Goal: Information Seeking & Learning: Learn about a topic

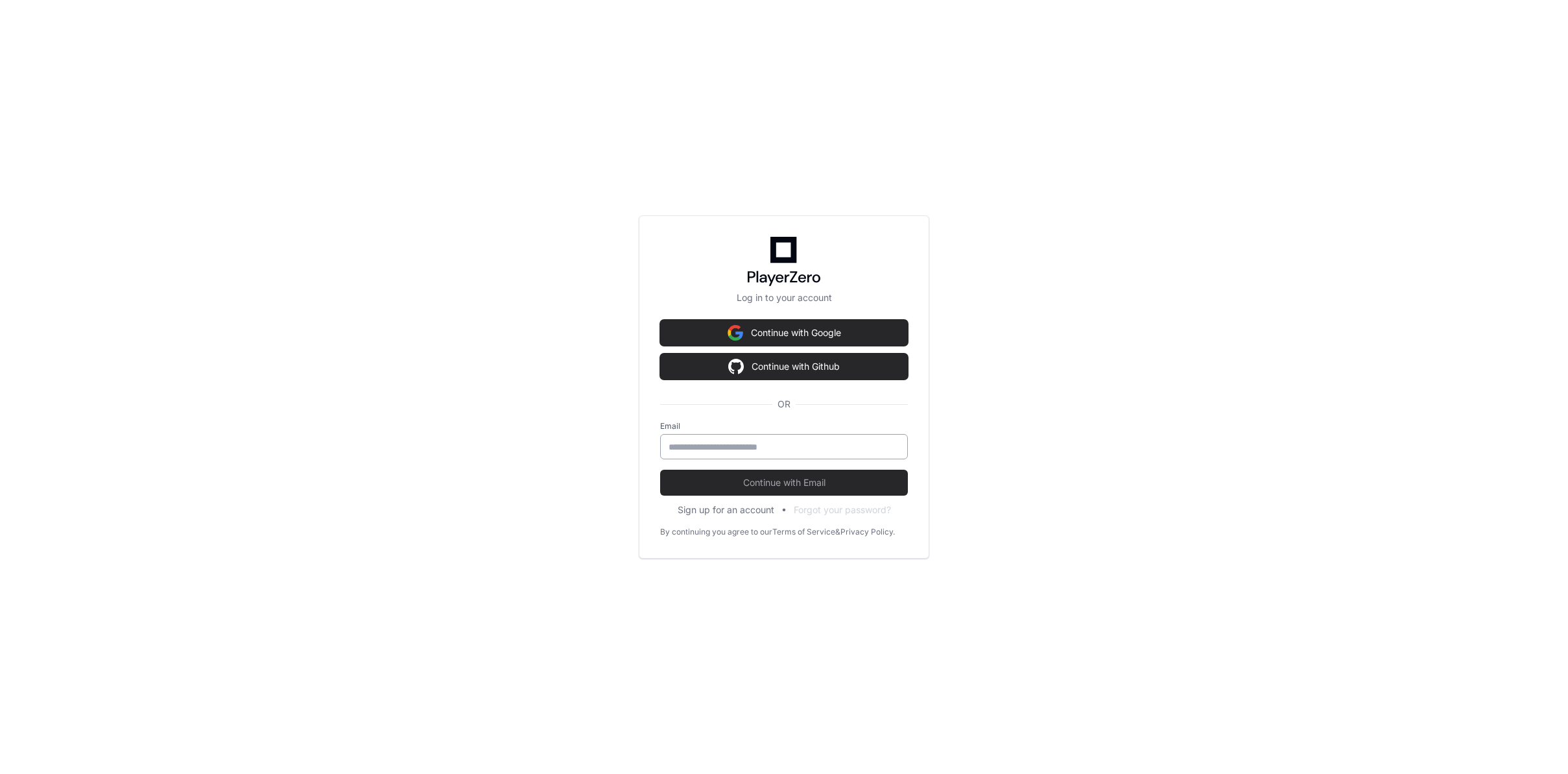
click at [715, 447] on input "email" at bounding box center [783, 447] width 231 height 13
type input "**********"
click at [749, 480] on span "Continue with Email" at bounding box center [784, 482] width 248 height 13
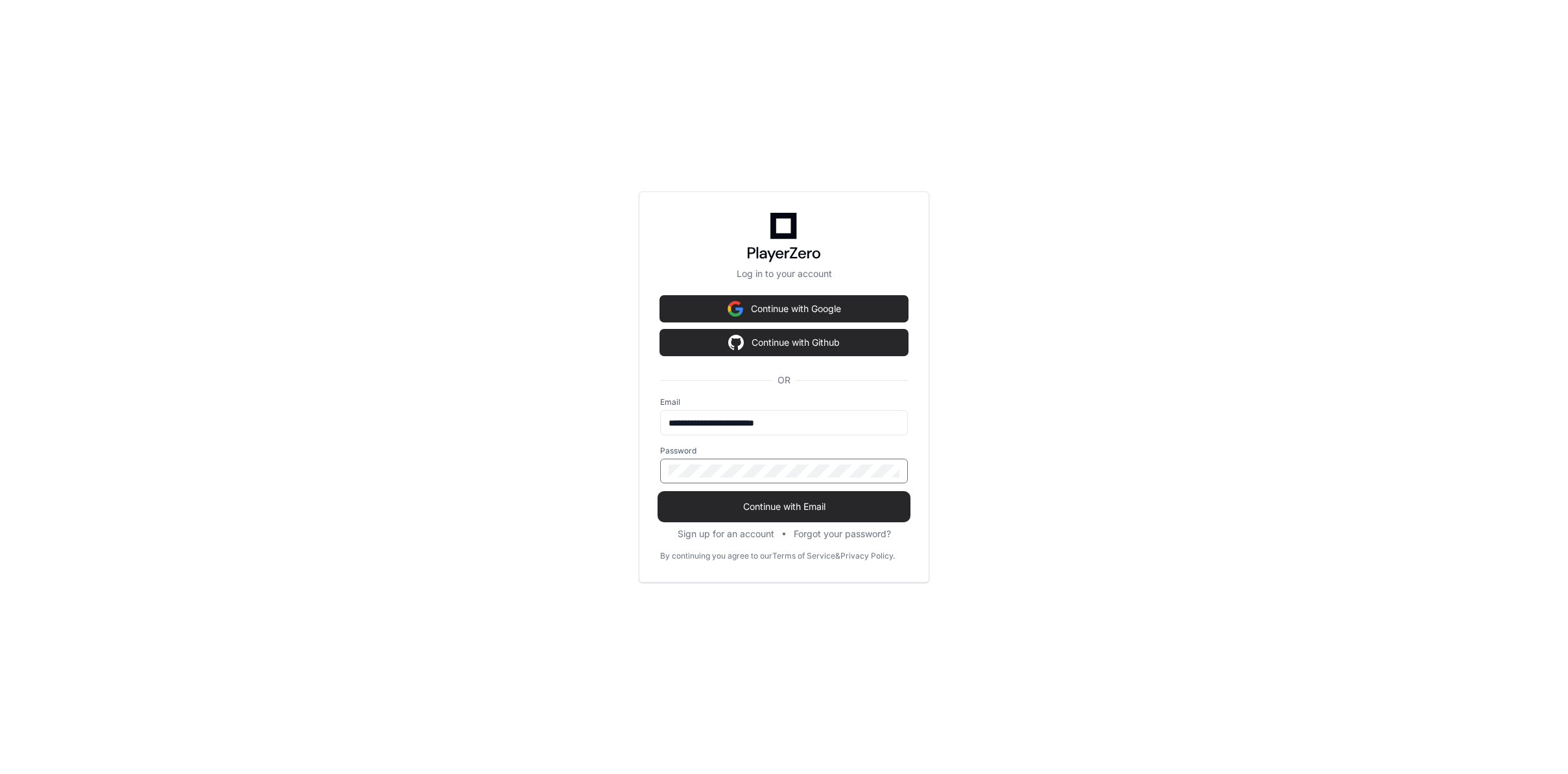
click at [753, 500] on span "Continue with Email" at bounding box center [784, 506] width 248 height 13
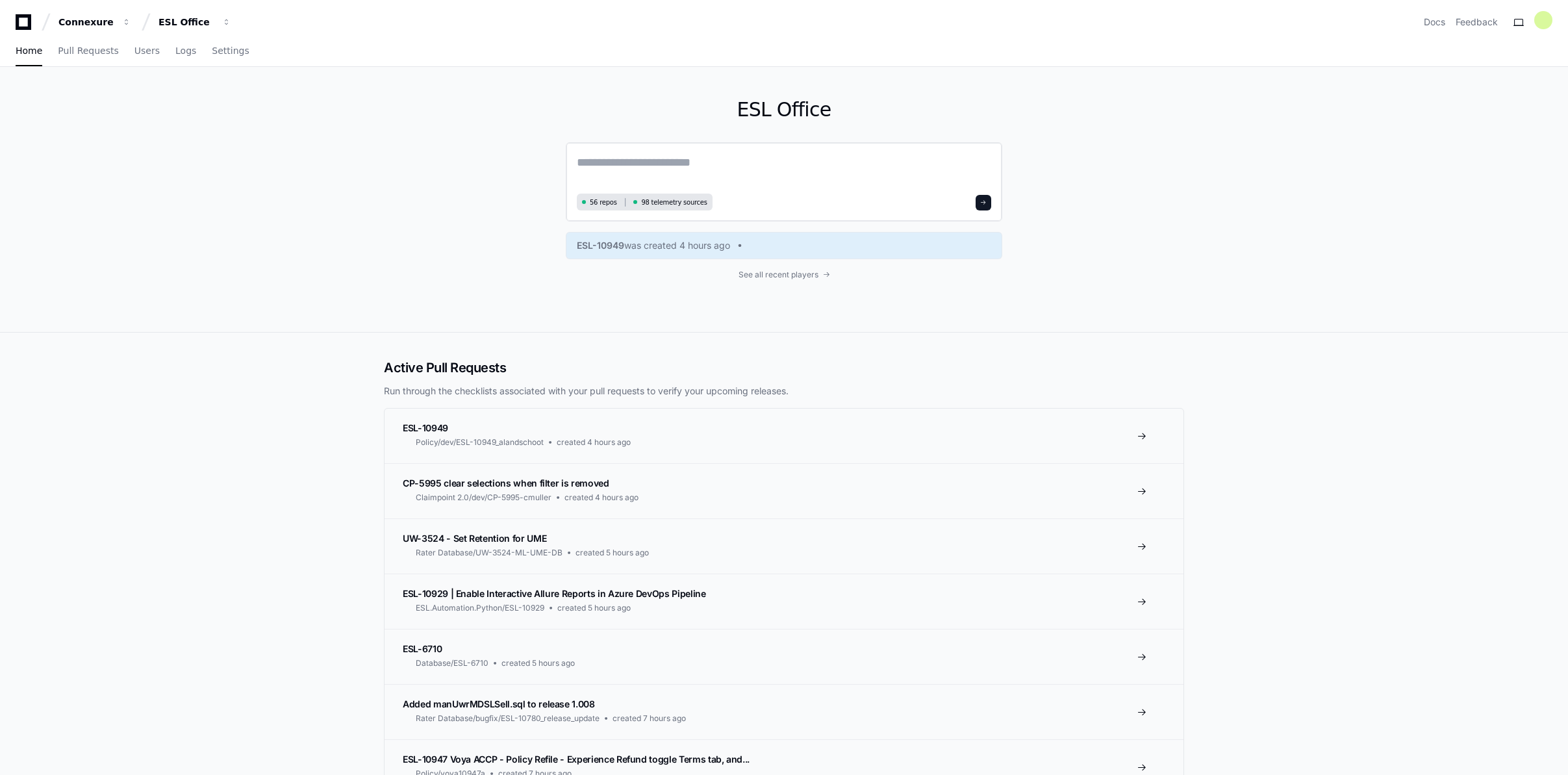
click at [722, 163] on textarea at bounding box center [784, 171] width 415 height 36
type textarea "**********"
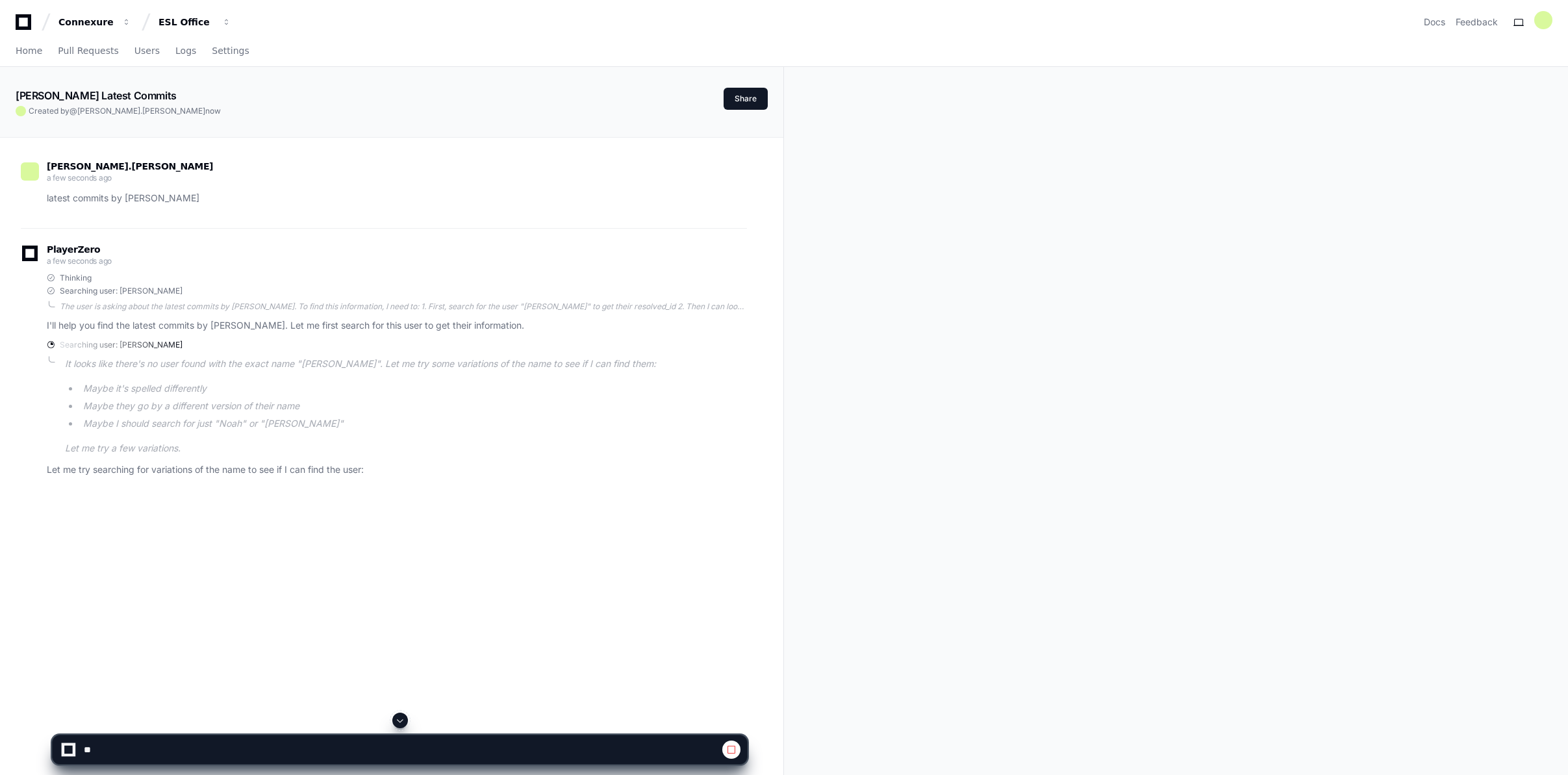
click at [737, 32] on div "Connexure ESL Office Docs Feedback" at bounding box center [783, 22] width 1537 height 23
click at [147, 200] on p "latest commits by Noah johanson" at bounding box center [396, 198] width 700 height 15
click at [734, 751] on span at bounding box center [732, 750] width 10 height 10
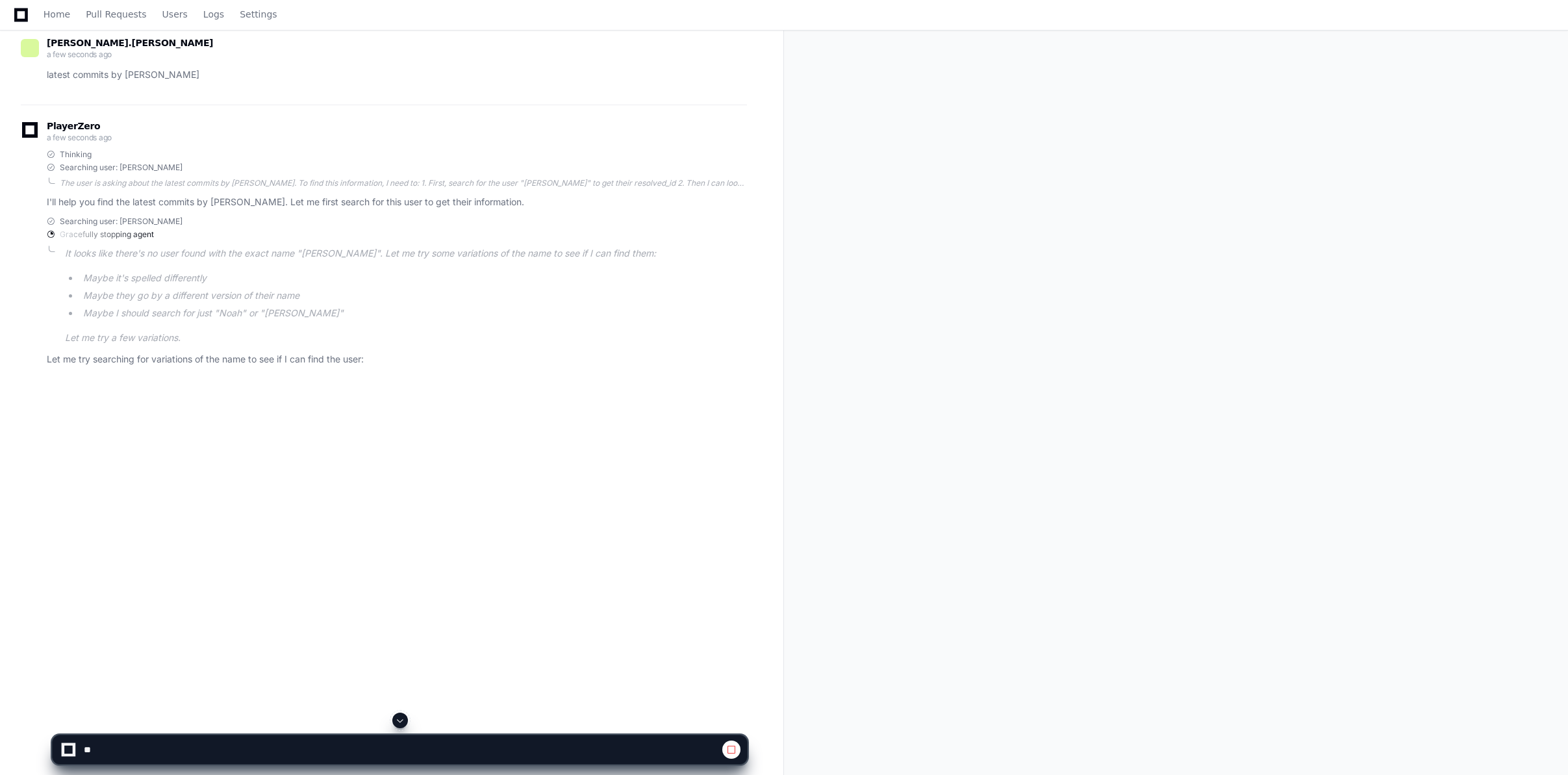
scroll to position [211, 0]
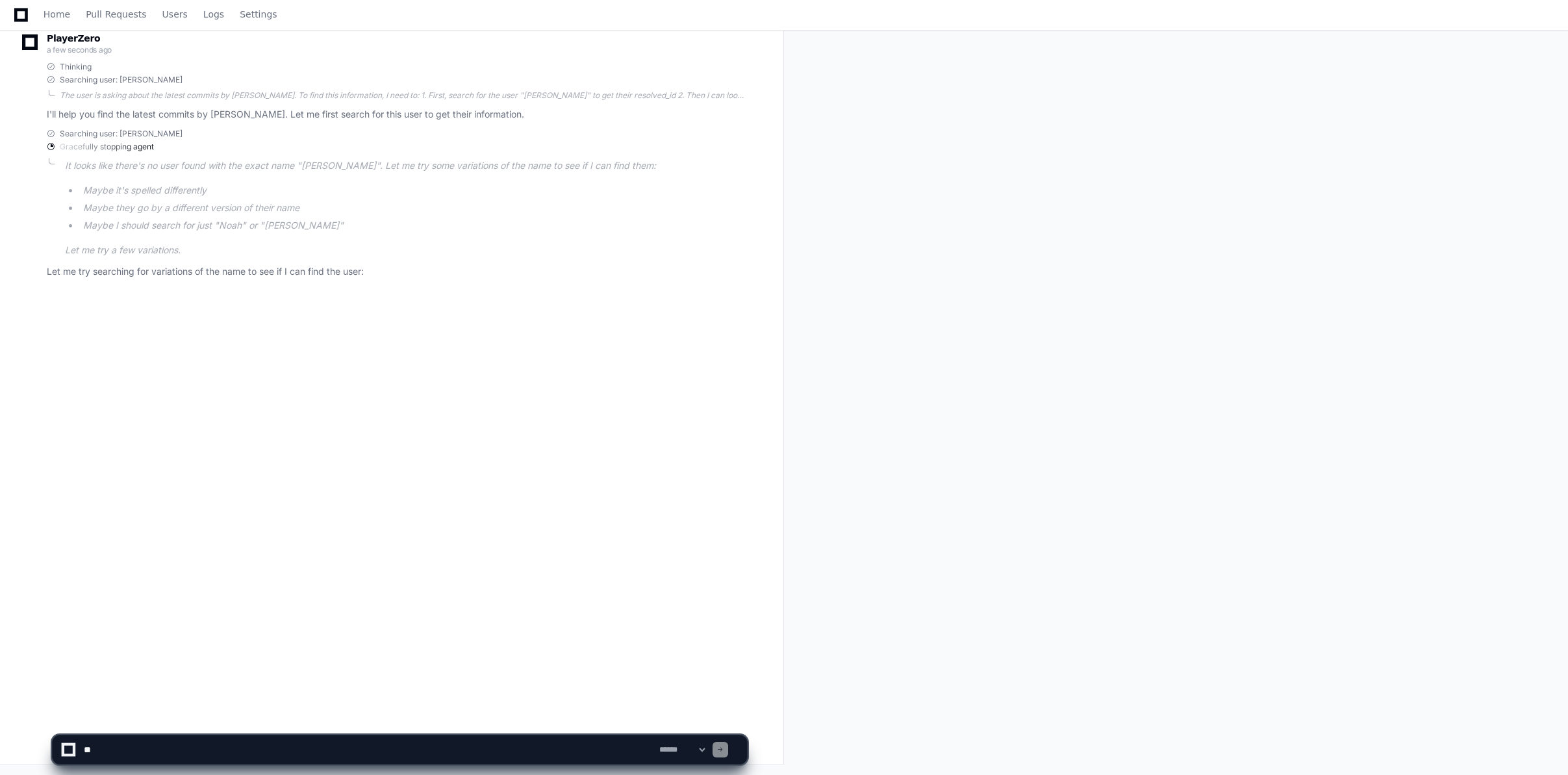
click at [163, 272] on p "Let me try searching for variations of the name to see if I can find the user:" at bounding box center [396, 272] width 700 height 15
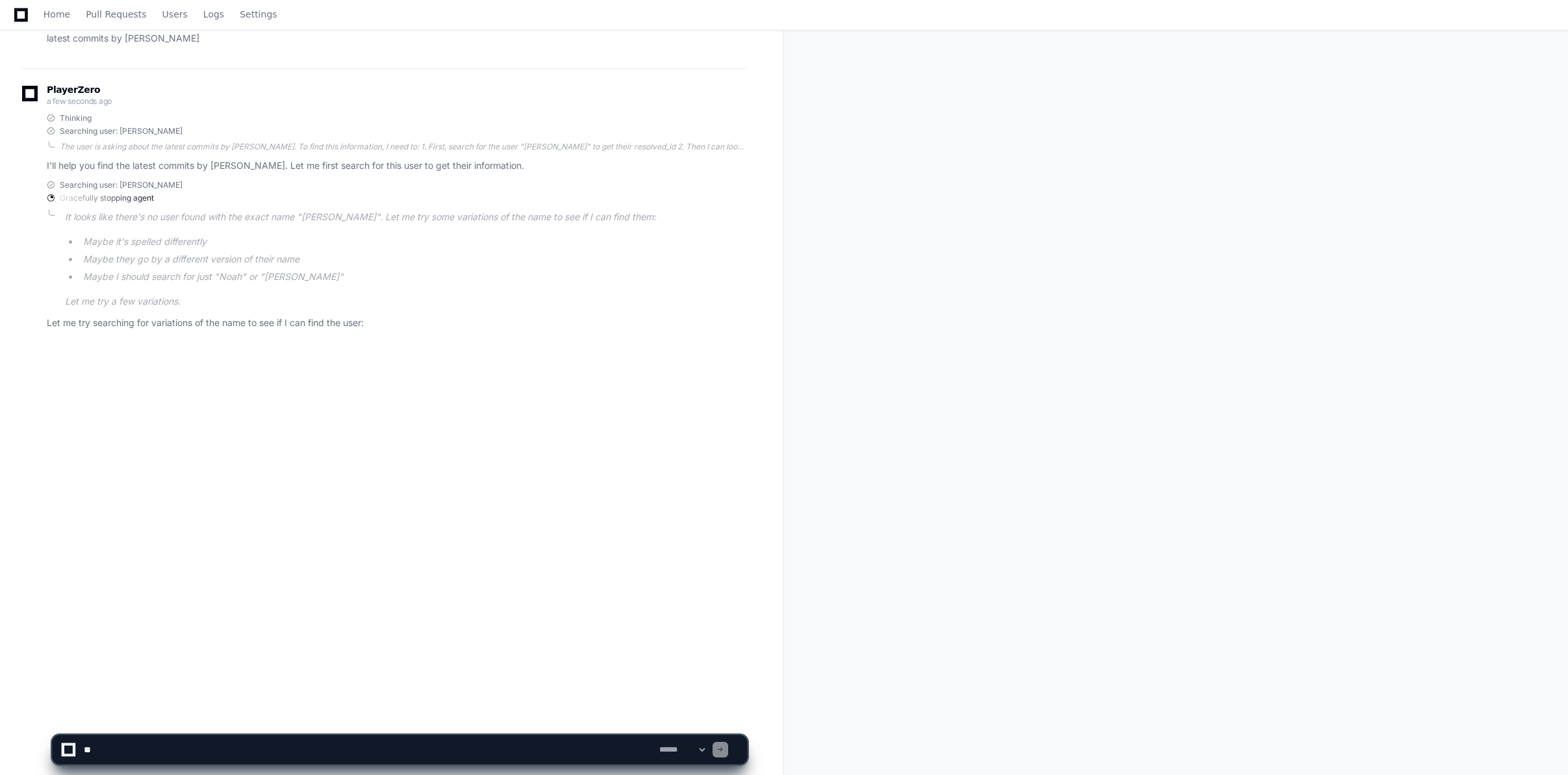
scroll to position [81, 0]
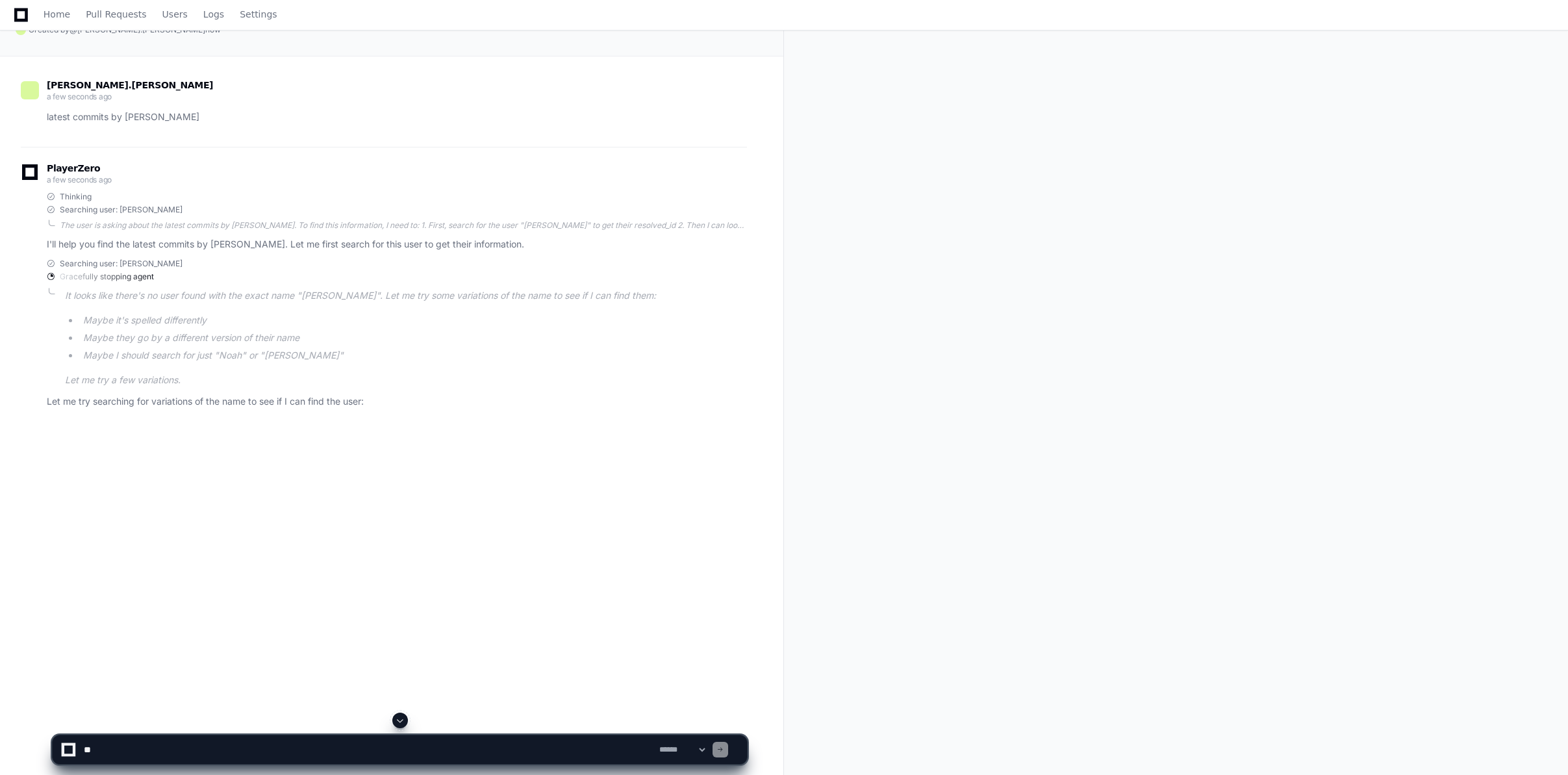
click at [332, 397] on p "Let me try searching for variations of the name to see if I can find the user:" at bounding box center [396, 401] width 700 height 15
click at [195, 752] on textarea at bounding box center [369, 749] width 576 height 28
type textarea "**********"
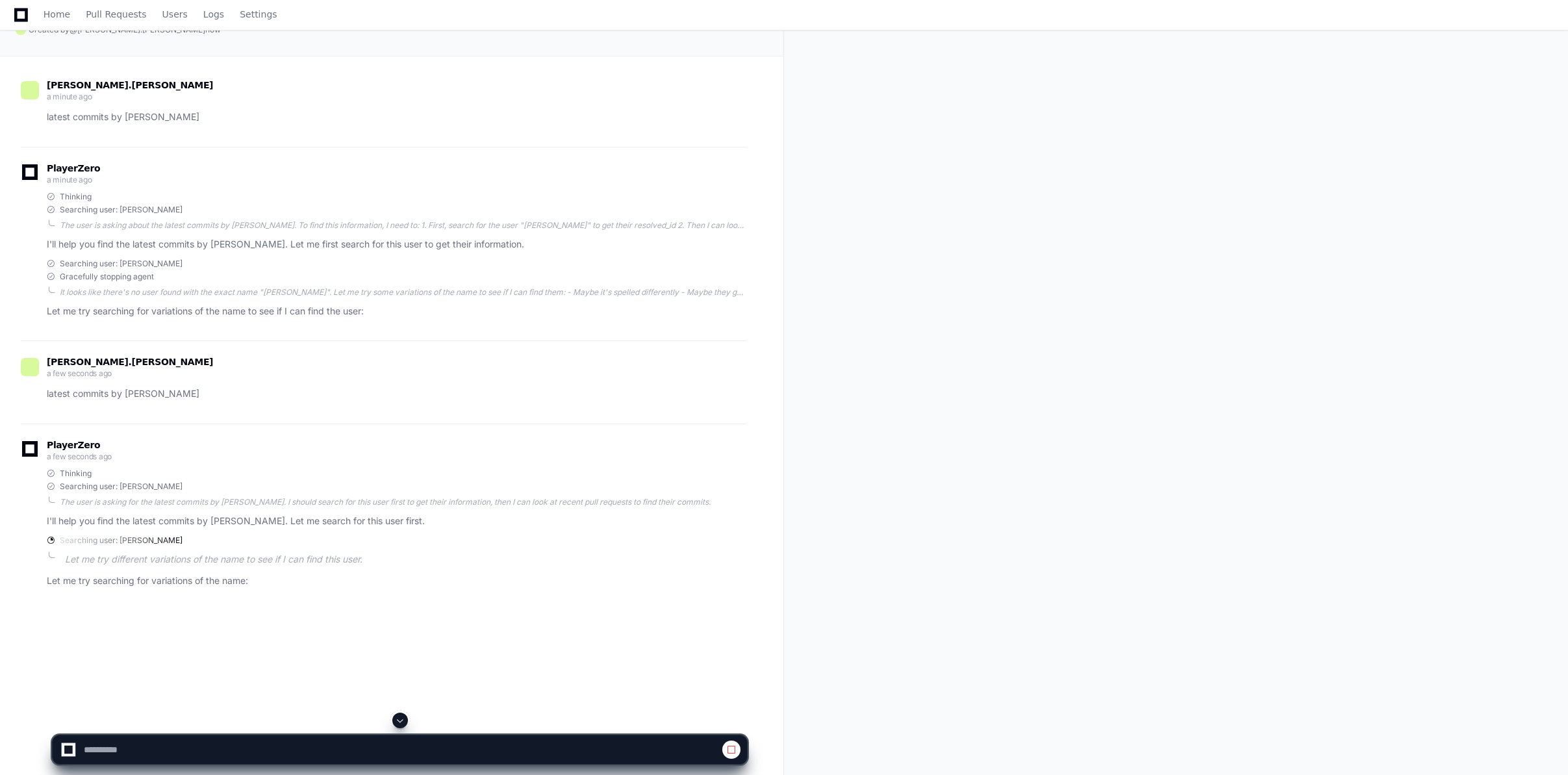
click at [735, 749] on span at bounding box center [732, 750] width 10 height 10
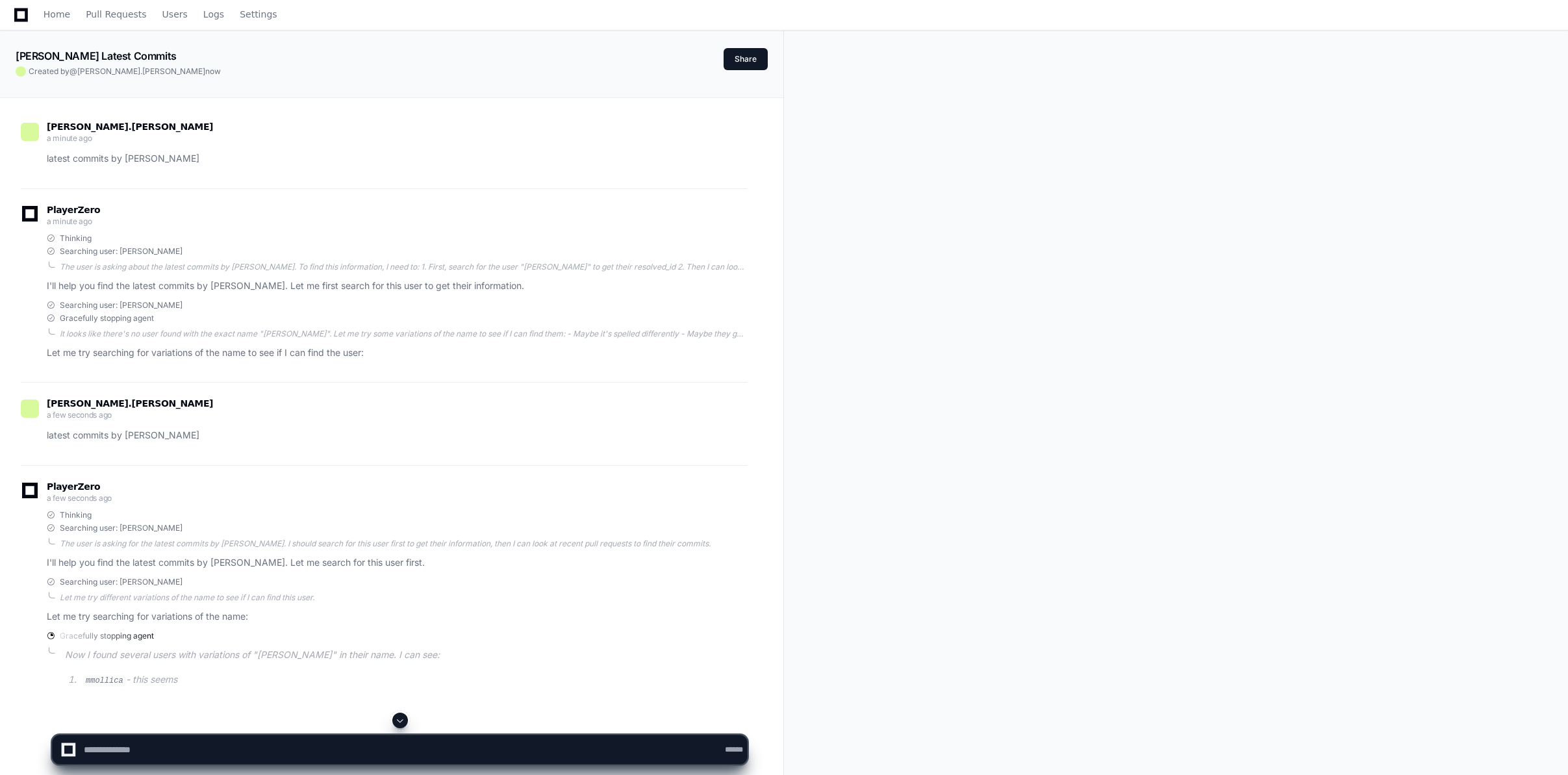
scroll to position [0, 0]
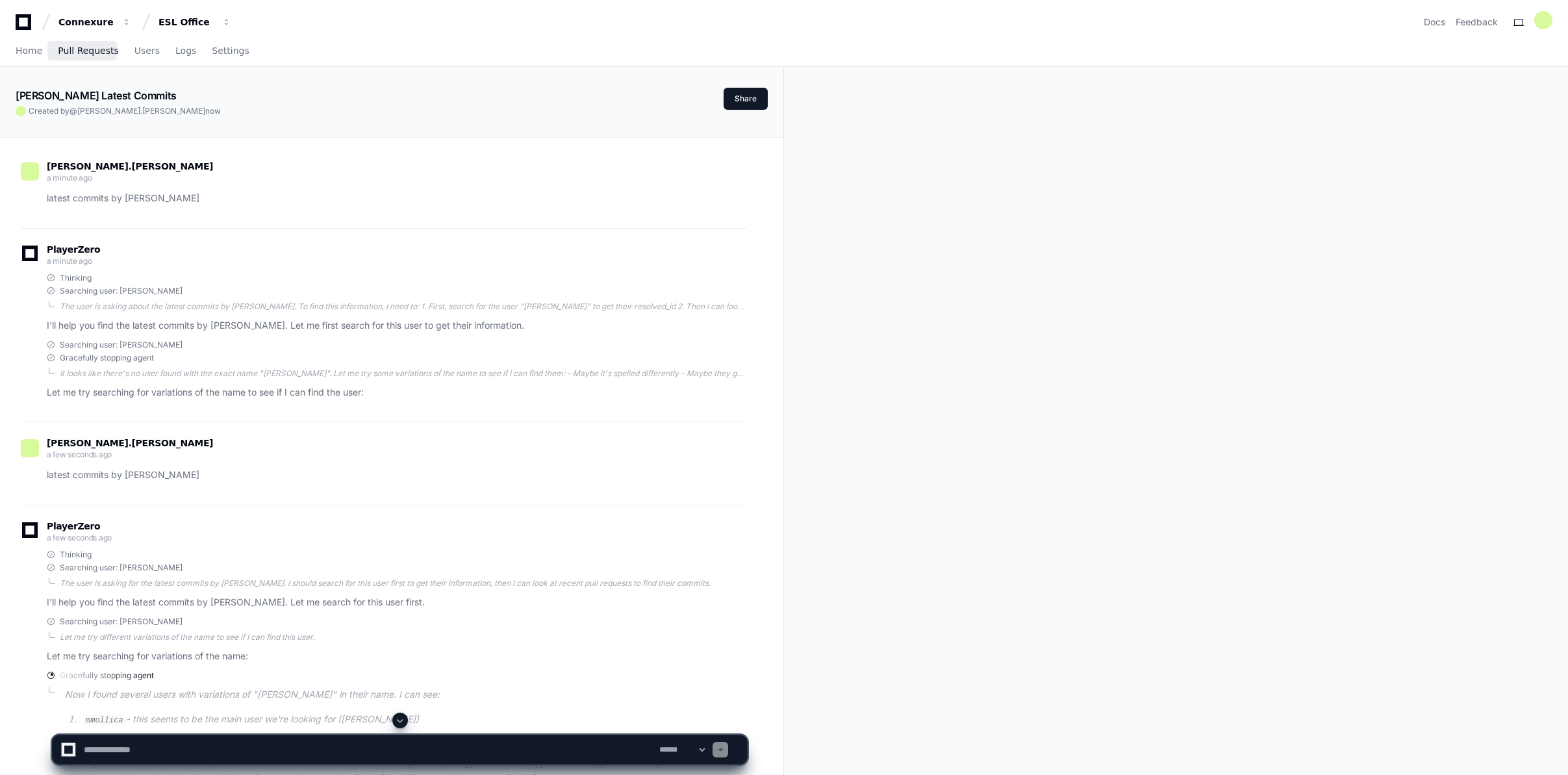
click at [85, 49] on span "Pull Requests" at bounding box center [87, 50] width 60 height 8
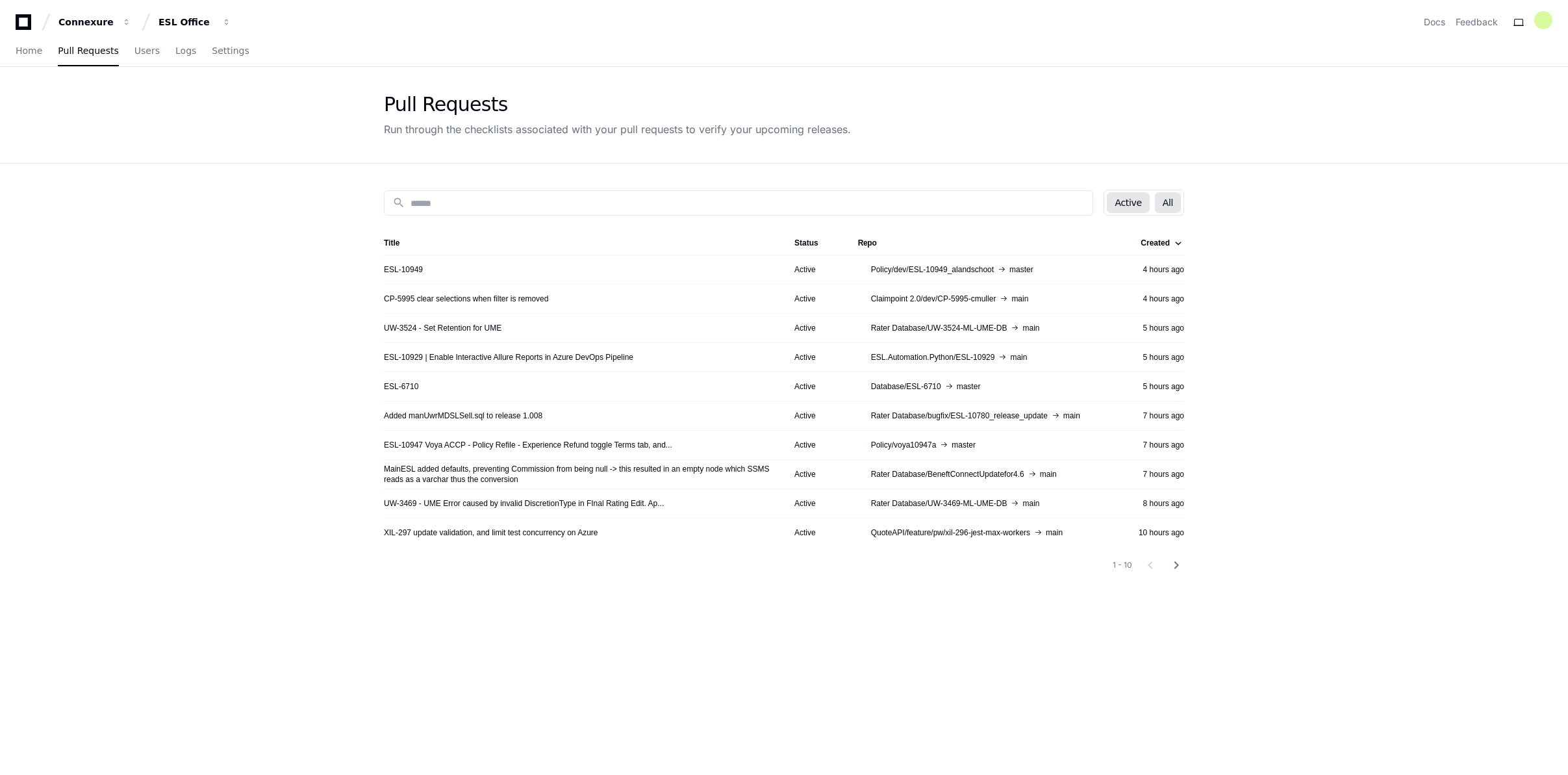
click at [1168, 202] on button "All" at bounding box center [1168, 202] width 26 height 21
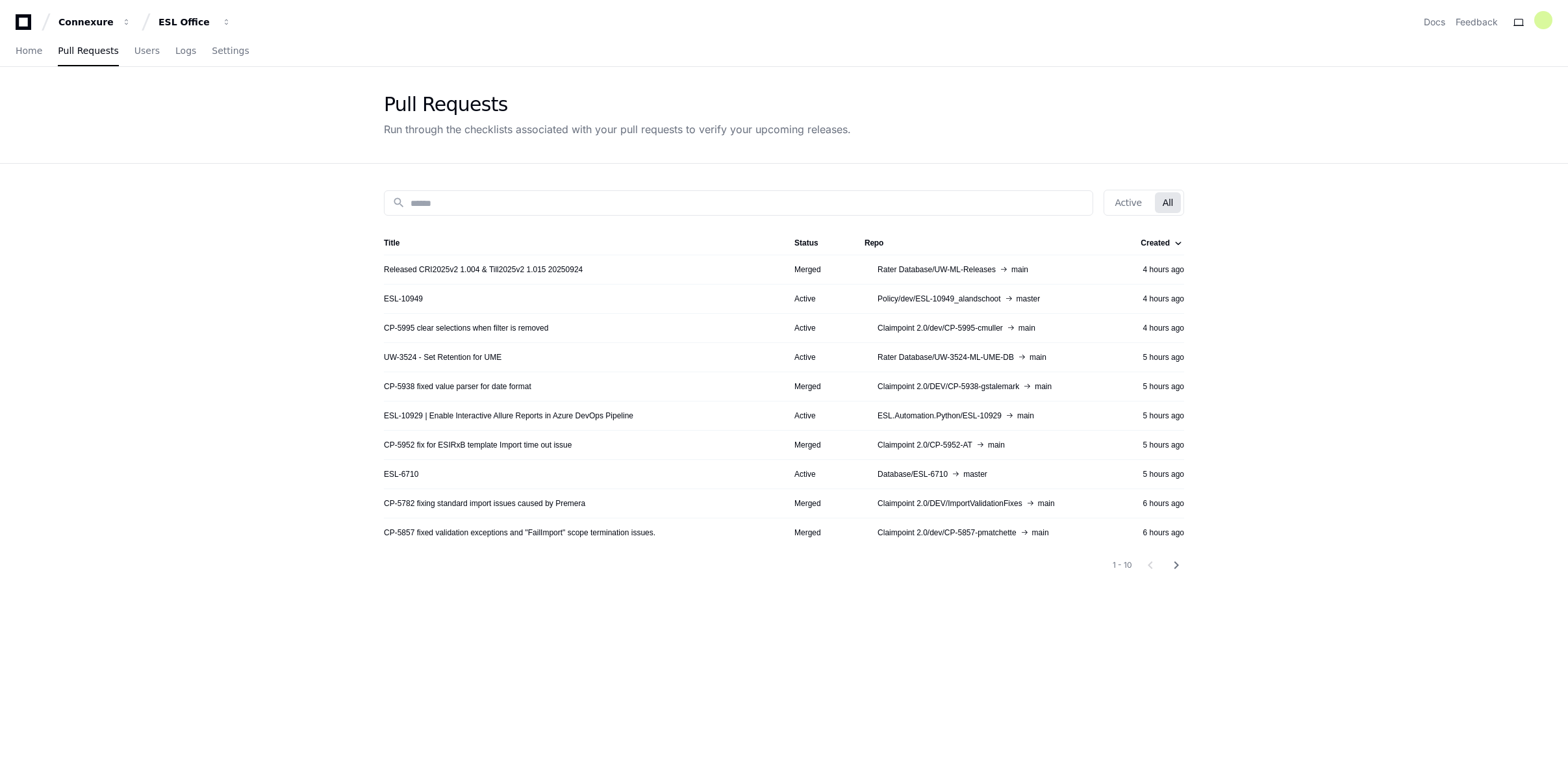
click at [1168, 245] on div "Created" at bounding box center [1156, 243] width 29 height 10
click at [1169, 244] on div "Created" at bounding box center [1156, 243] width 29 height 10
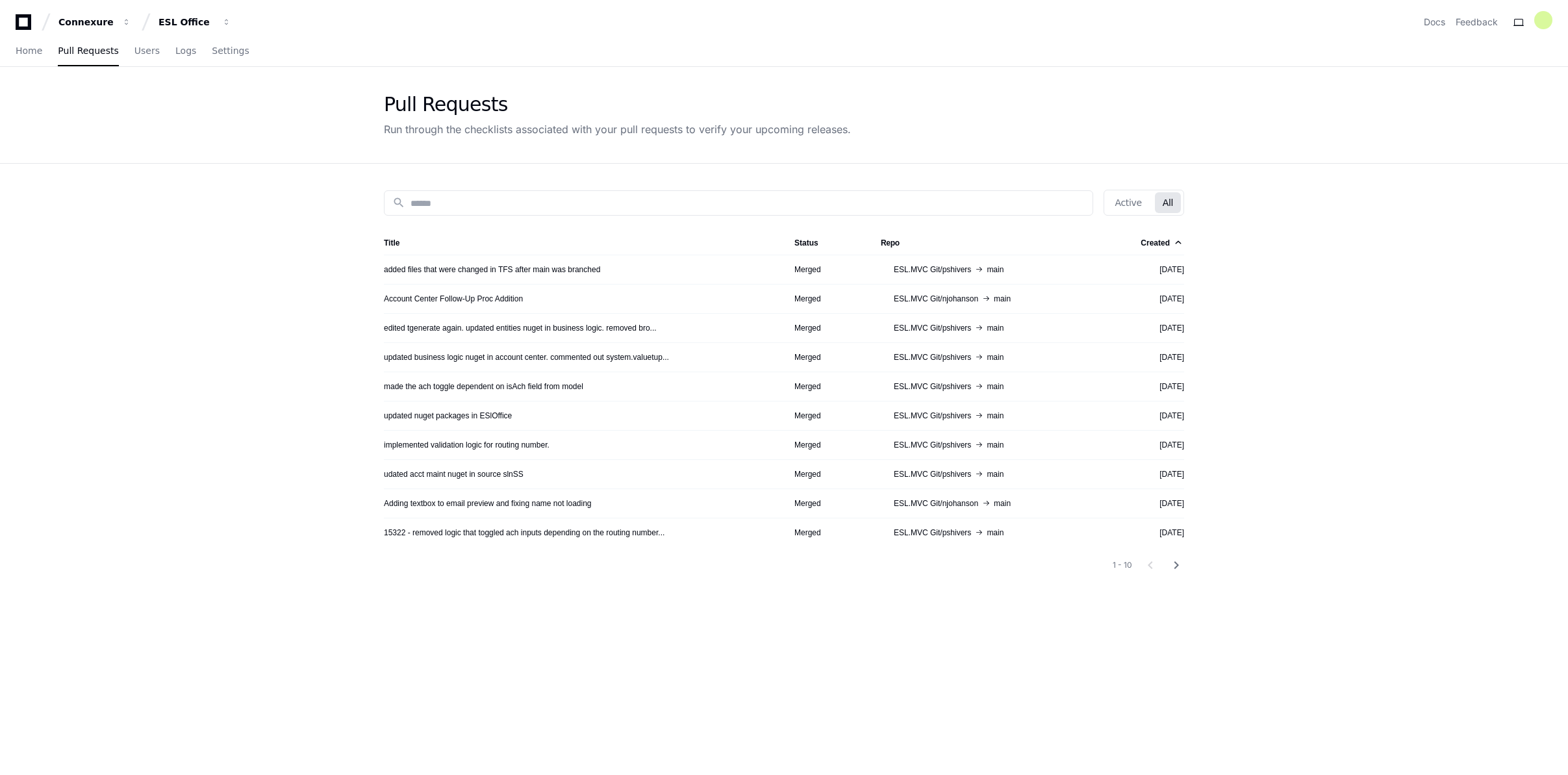
click at [947, 264] on span "ESL.MVC Git/pshivers" at bounding box center [933, 270] width 77 height 10
click at [927, 272] on span "ESL.MVC Git/pshivers" at bounding box center [933, 270] width 77 height 10
click at [495, 271] on link "added files that were changed in TFS after main was branched" at bounding box center [492, 270] width 216 height 10
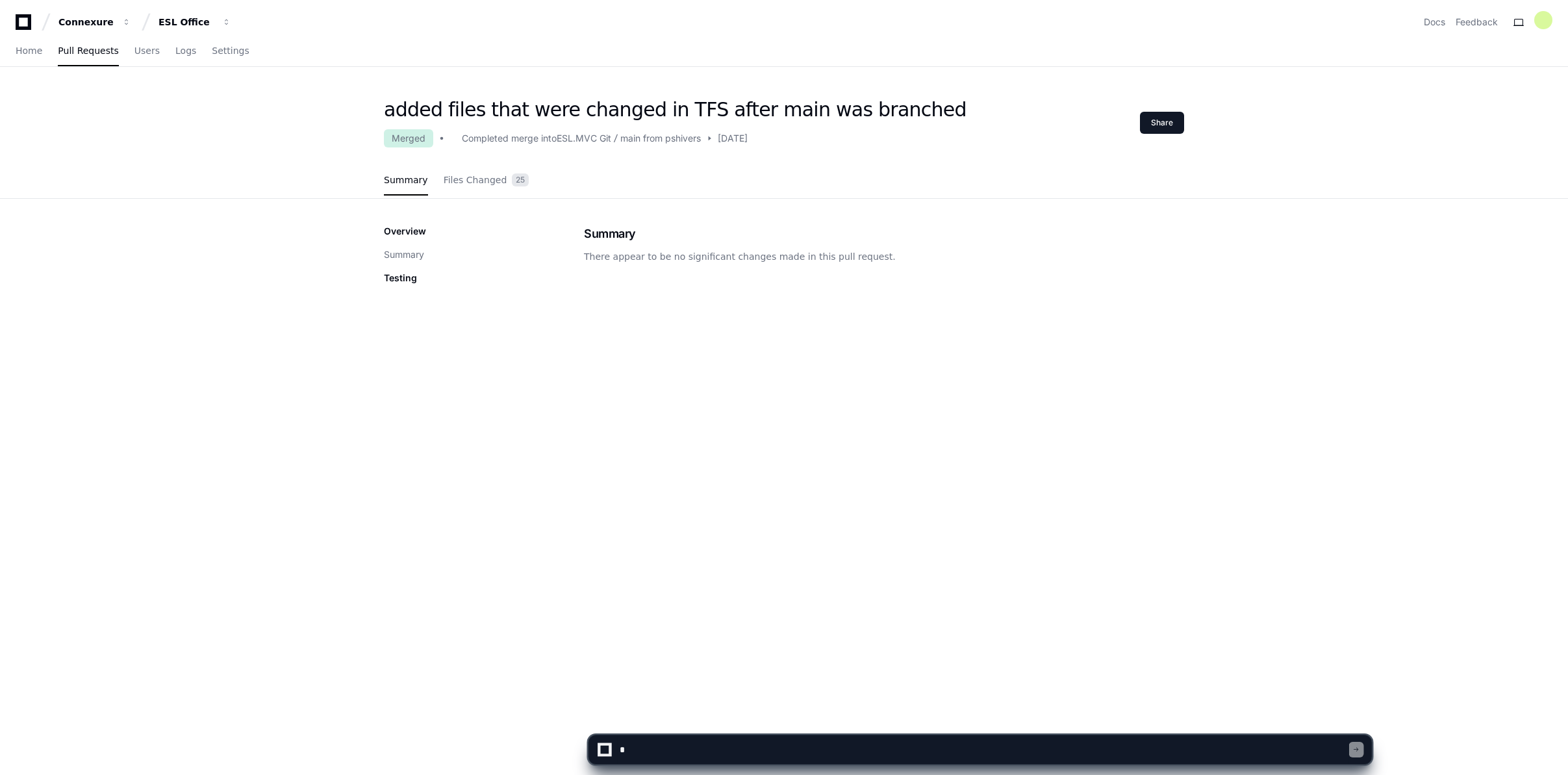
click at [739, 135] on span "3 years ago" at bounding box center [732, 138] width 30 height 13
click at [444, 188] on link "Files Changed 25" at bounding box center [487, 181] width 86 height 35
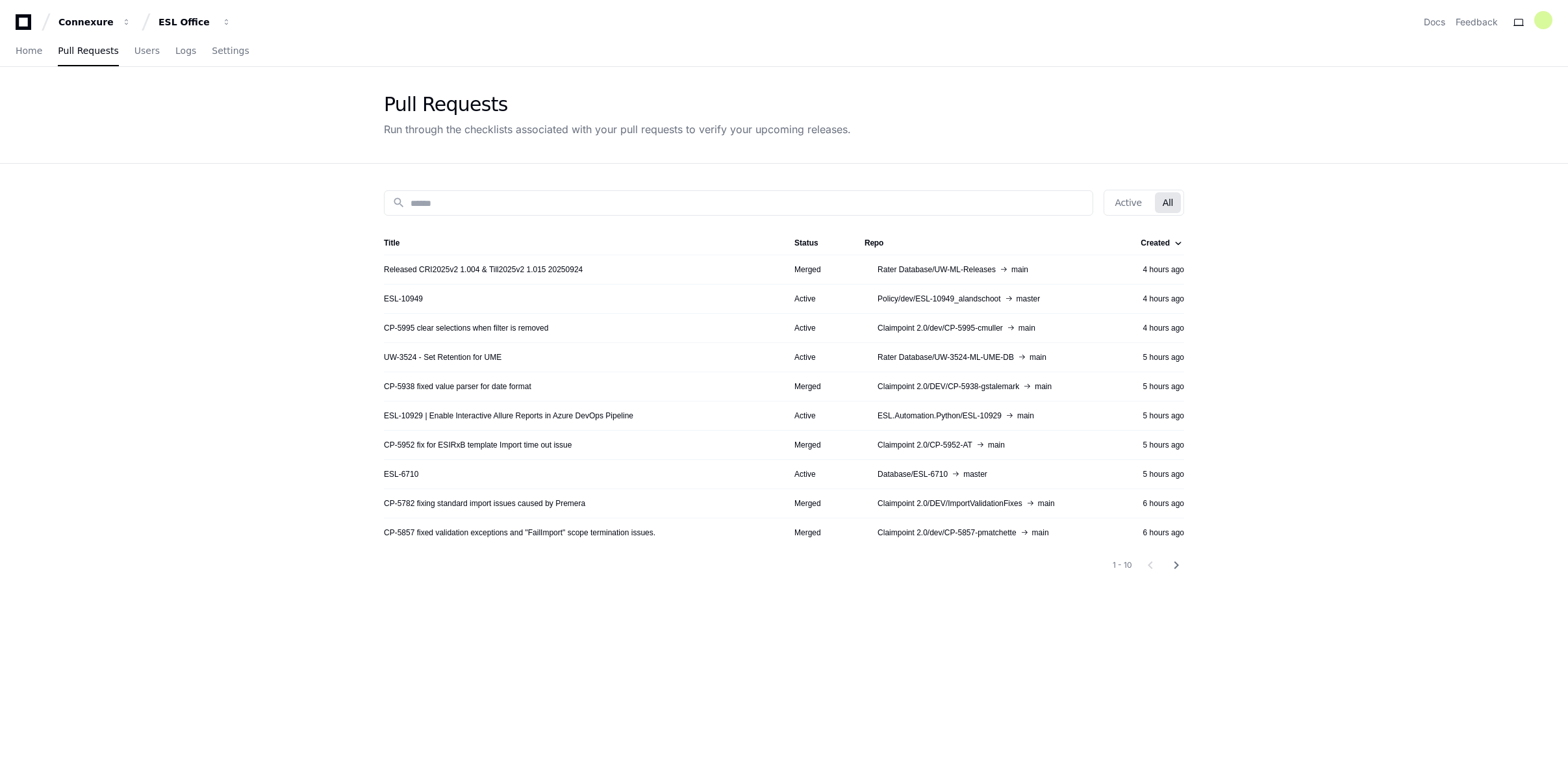
click at [1166, 242] on div "Created" at bounding box center [1156, 243] width 29 height 10
click at [1163, 243] on div "Created" at bounding box center [1156, 243] width 29 height 10
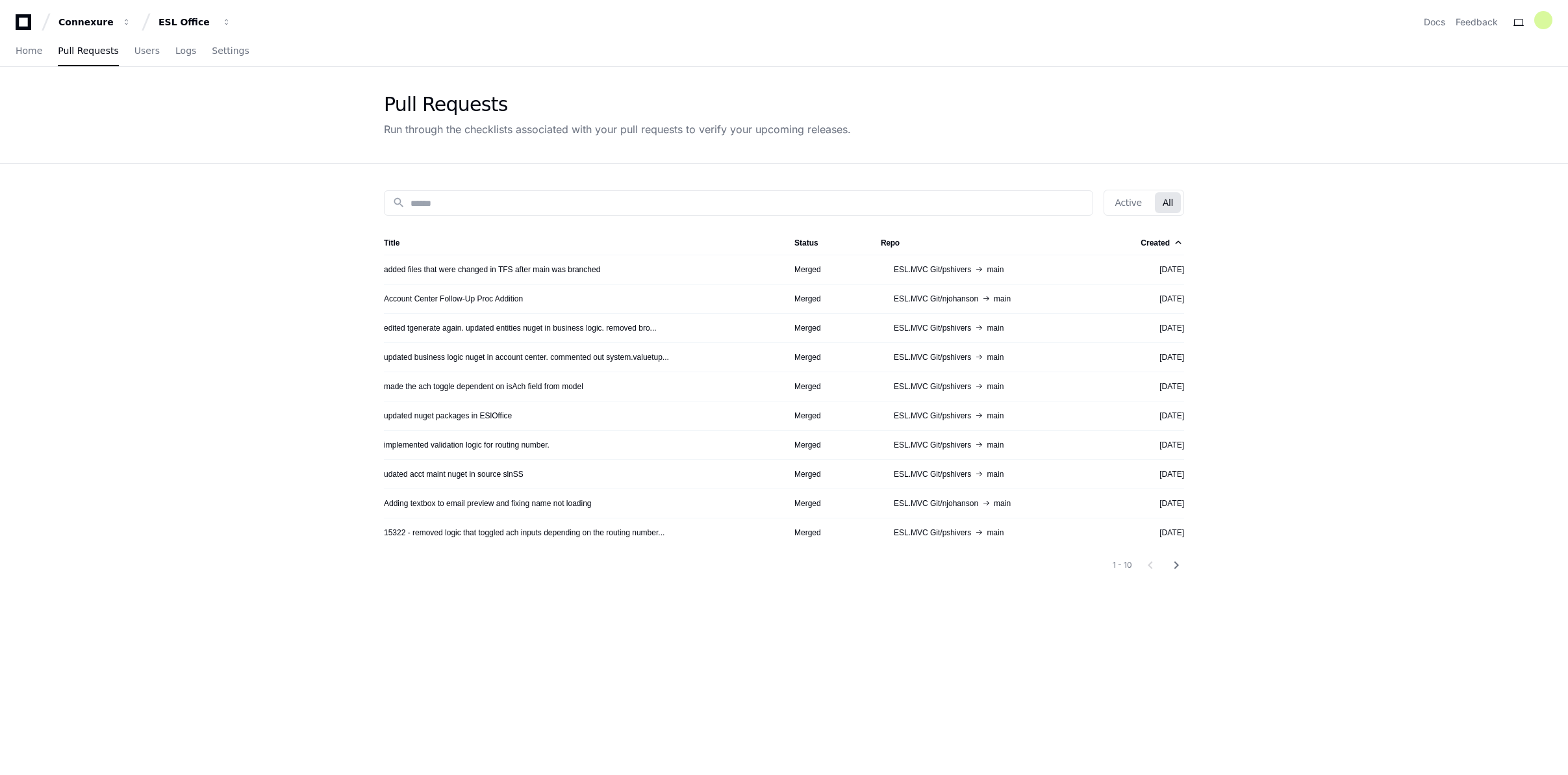
click at [1160, 240] on div "Created" at bounding box center [1156, 243] width 29 height 10
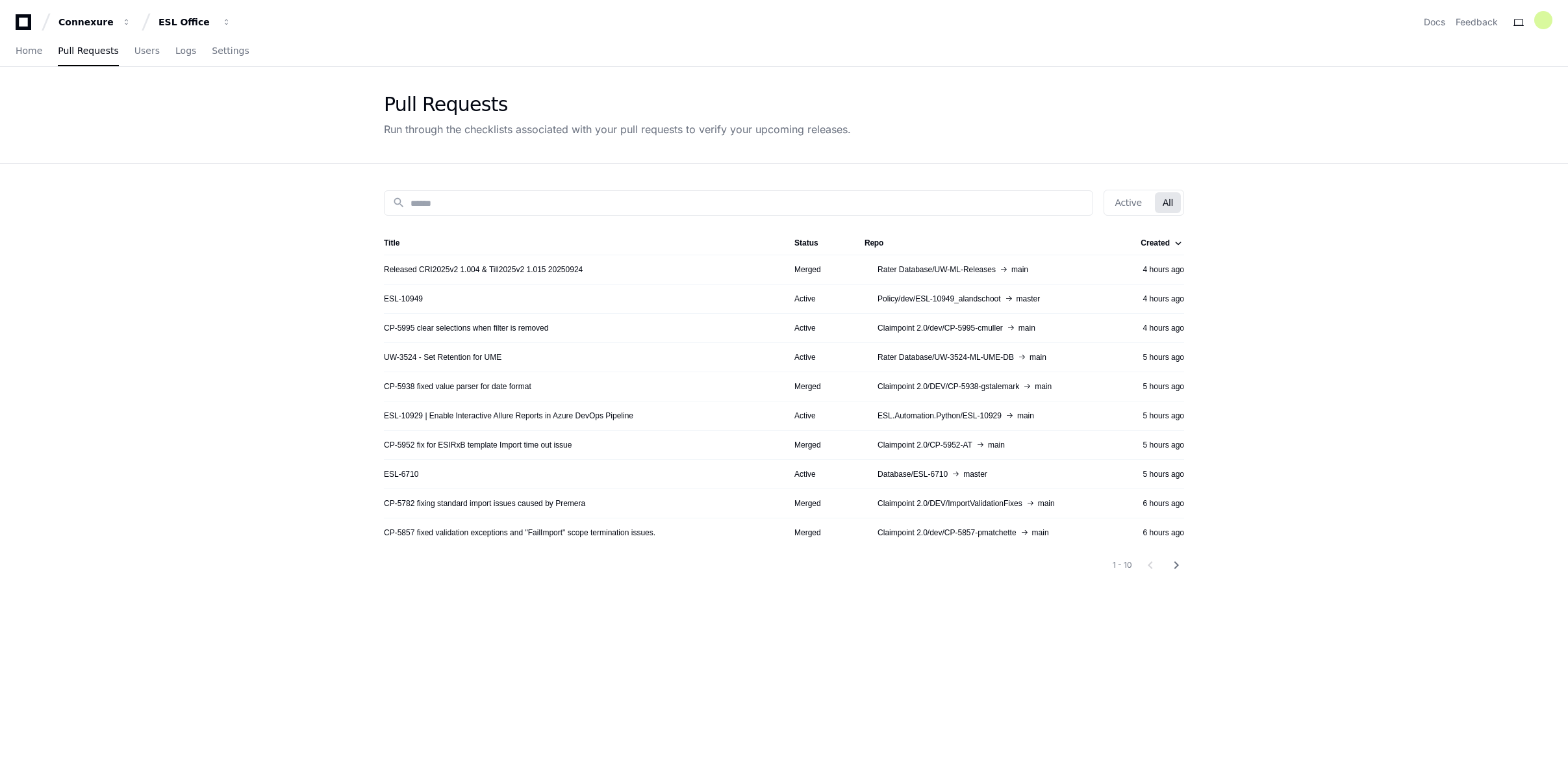
click at [1312, 430] on app-pull-request-list-page "Pull Requests Run through the checklists associated with your pull requests to …" at bounding box center [784, 503] width 1568 height 871
click at [1178, 564] on mat-icon "chevron_right" at bounding box center [1176, 564] width 15 height 15
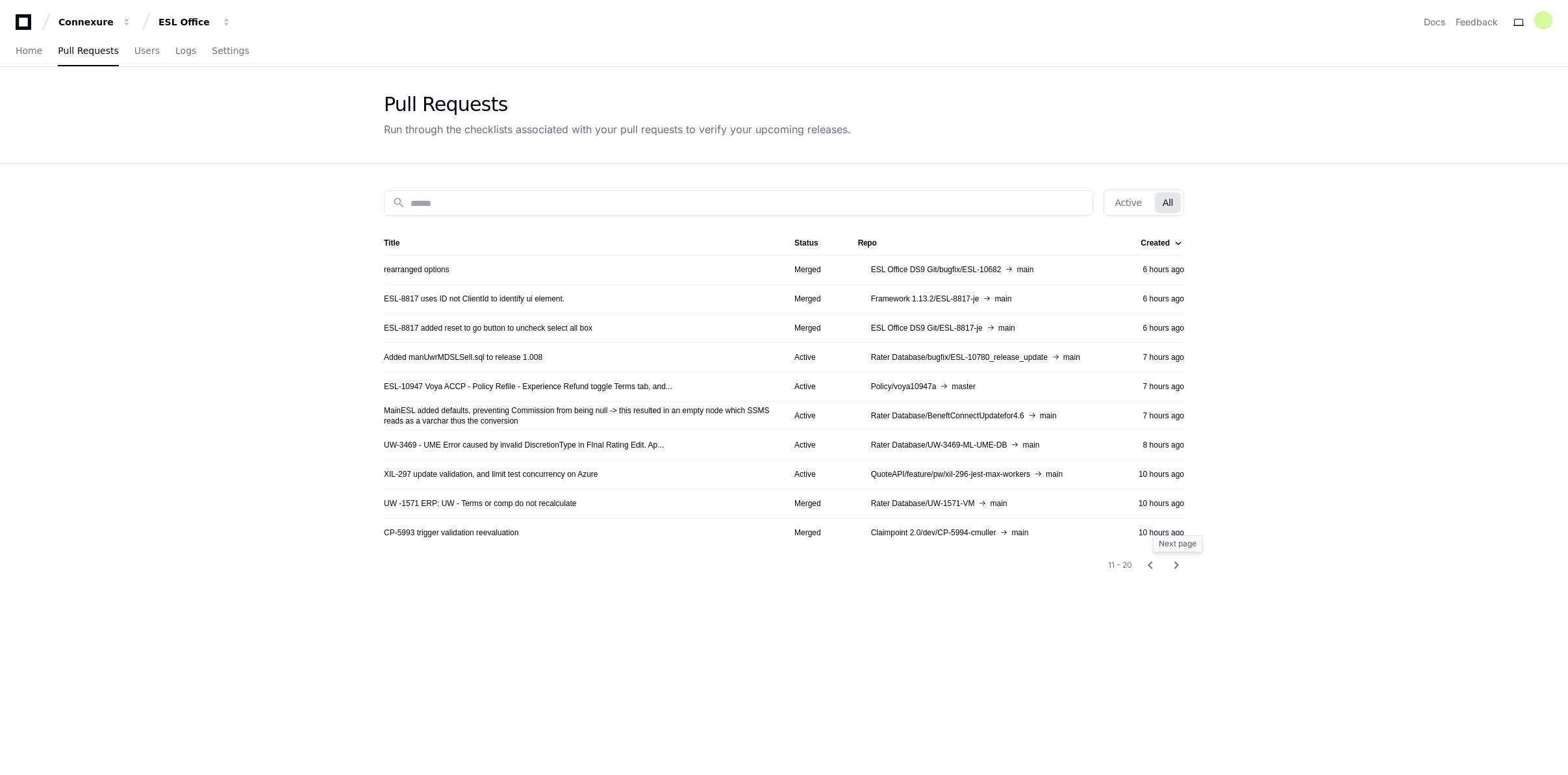
click at [1178, 564] on mat-icon "chevron_right" at bounding box center [1176, 564] width 15 height 15
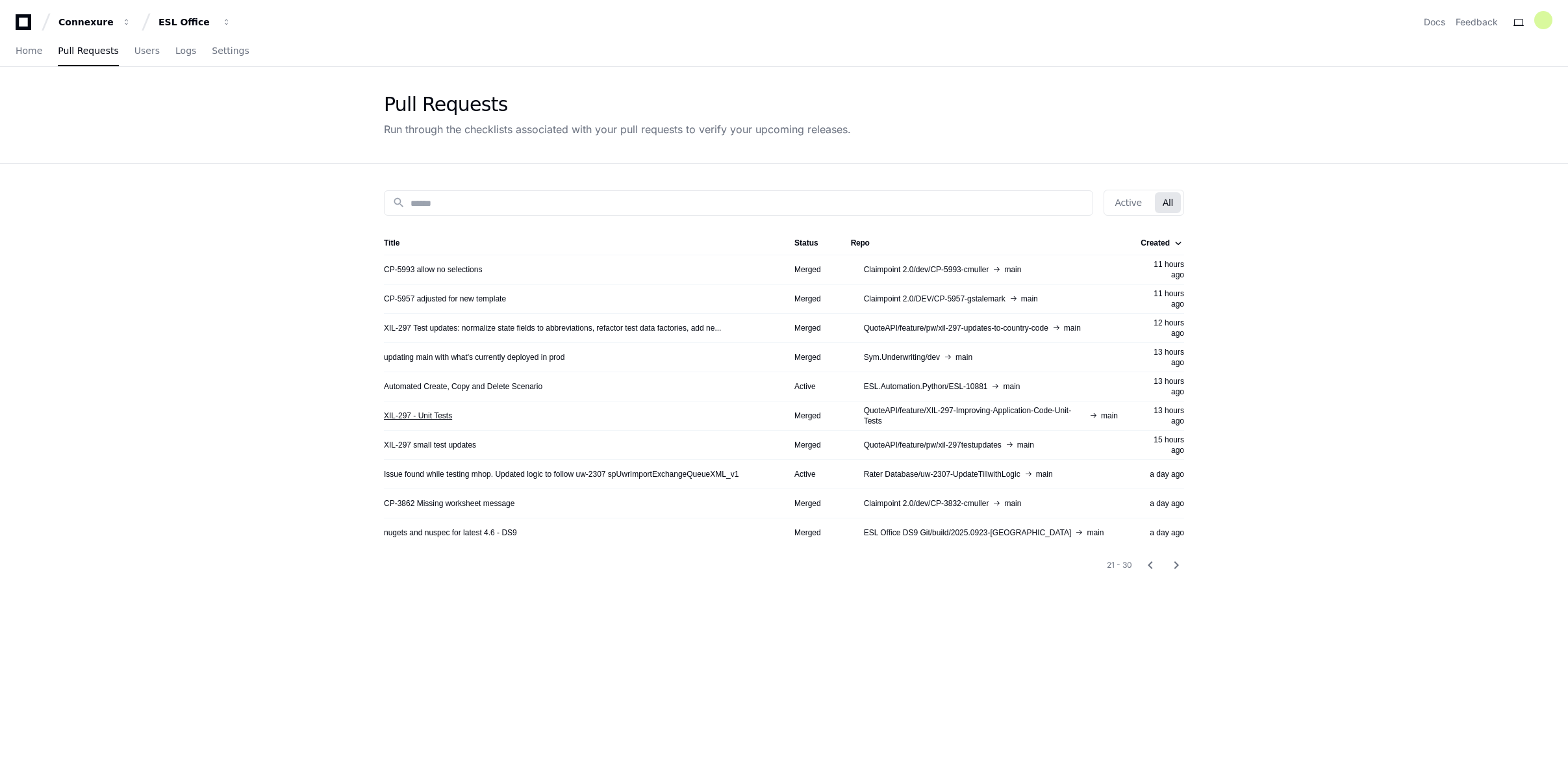
click at [431, 414] on link "XIL-297 - Unit Tests" at bounding box center [418, 415] width 68 height 10
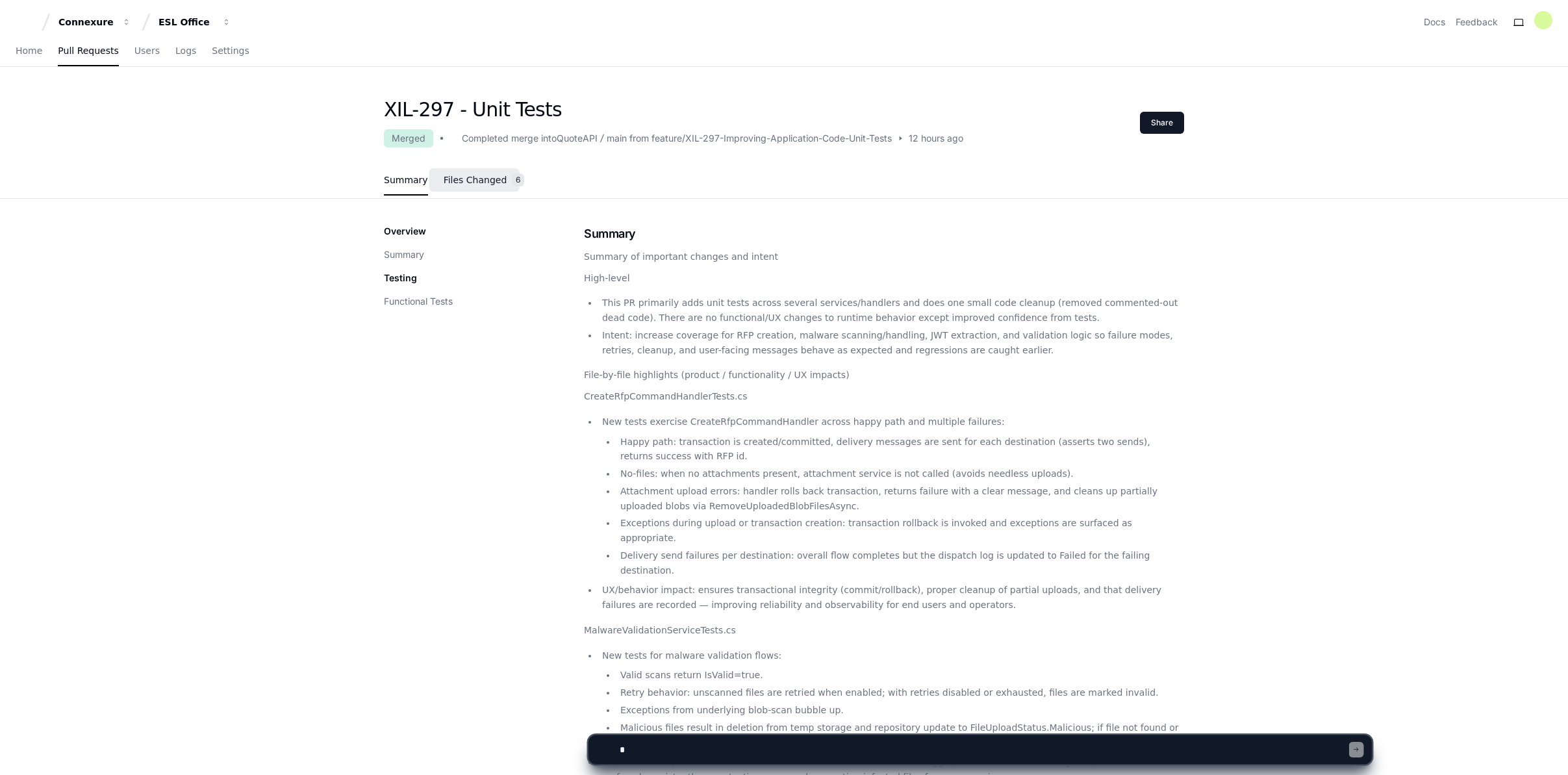
click at [464, 181] on span "Files Changed" at bounding box center [475, 180] width 63 height 8
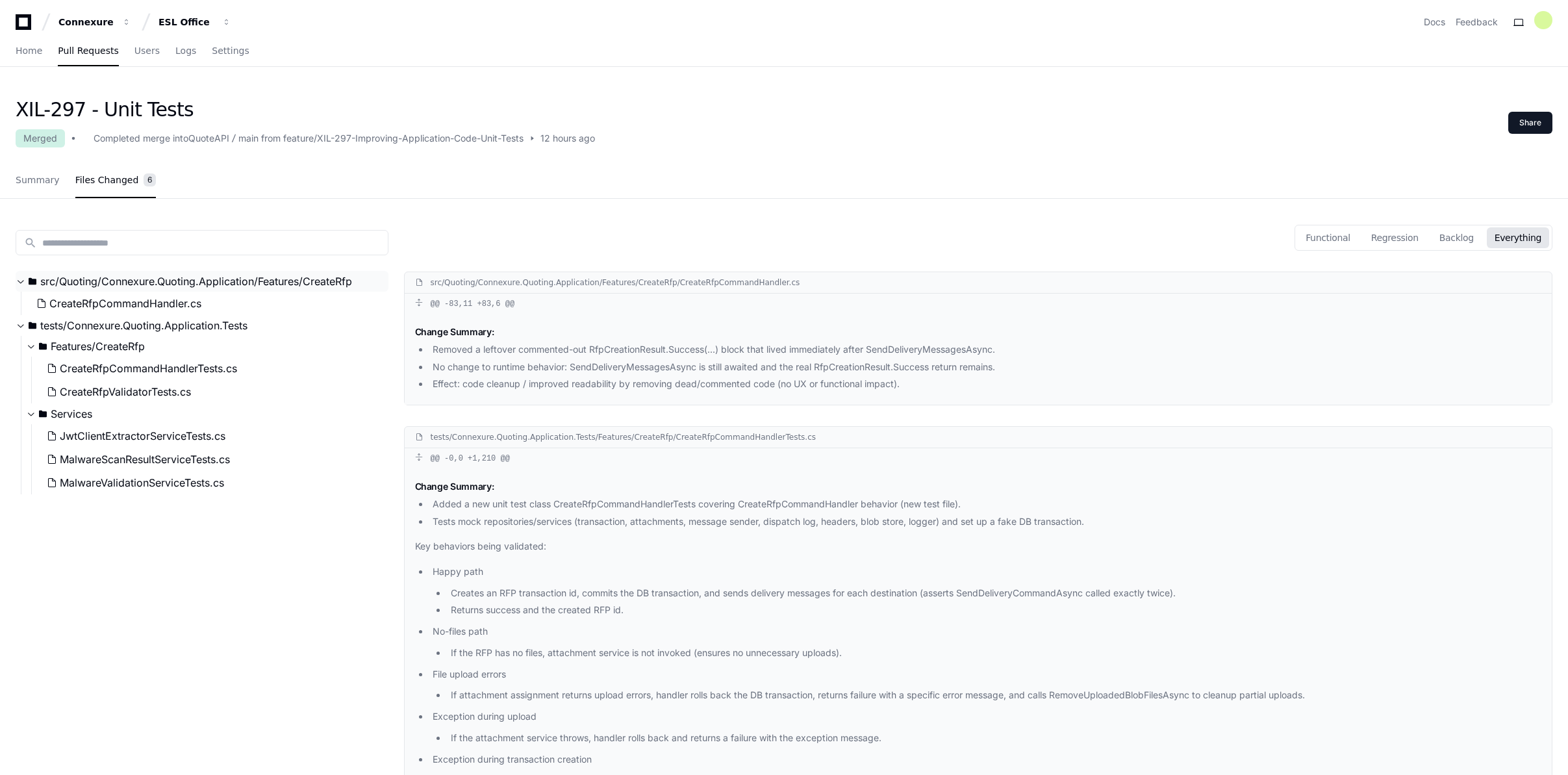
click at [187, 283] on span "src/Quoting/Connexure.Quoting.Application/Features/CreateRfp" at bounding box center [196, 280] width 312 height 15
click at [203, 286] on span "src/Quoting/Connexure.Quoting.Application/Features/CreateRfp" at bounding box center [196, 280] width 312 height 15
click at [213, 138] on div "QuoteAPI" at bounding box center [209, 138] width 41 height 13
copy div "QuoteAPI"
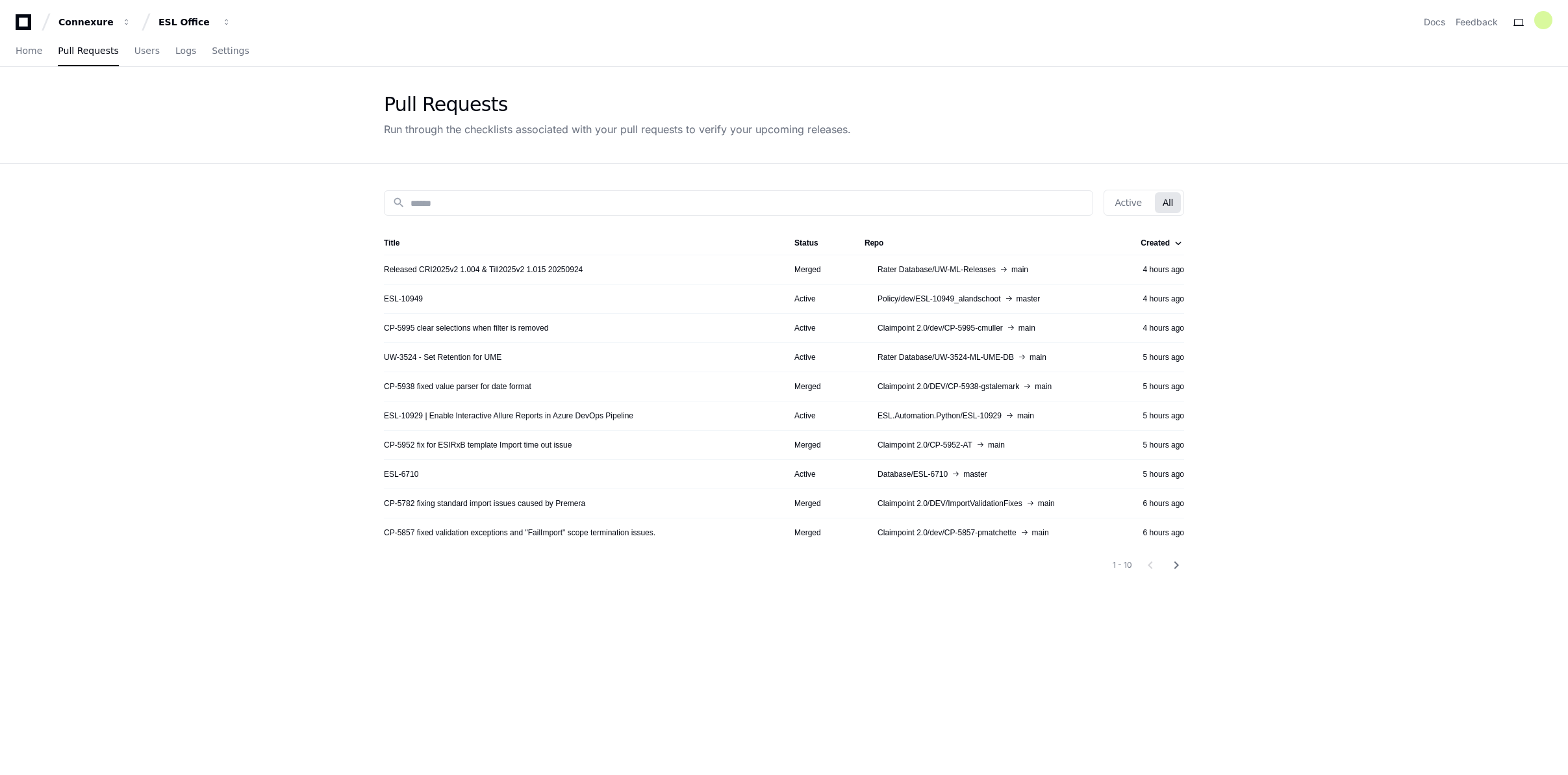
click at [962, 650] on div "search Active All Title Status Repo Created Released CRI2025v2 1.004 & Till2025…" at bounding box center [784, 551] width 831 height 775
click at [1181, 565] on mat-icon "chevron_right" at bounding box center [1176, 564] width 15 height 15
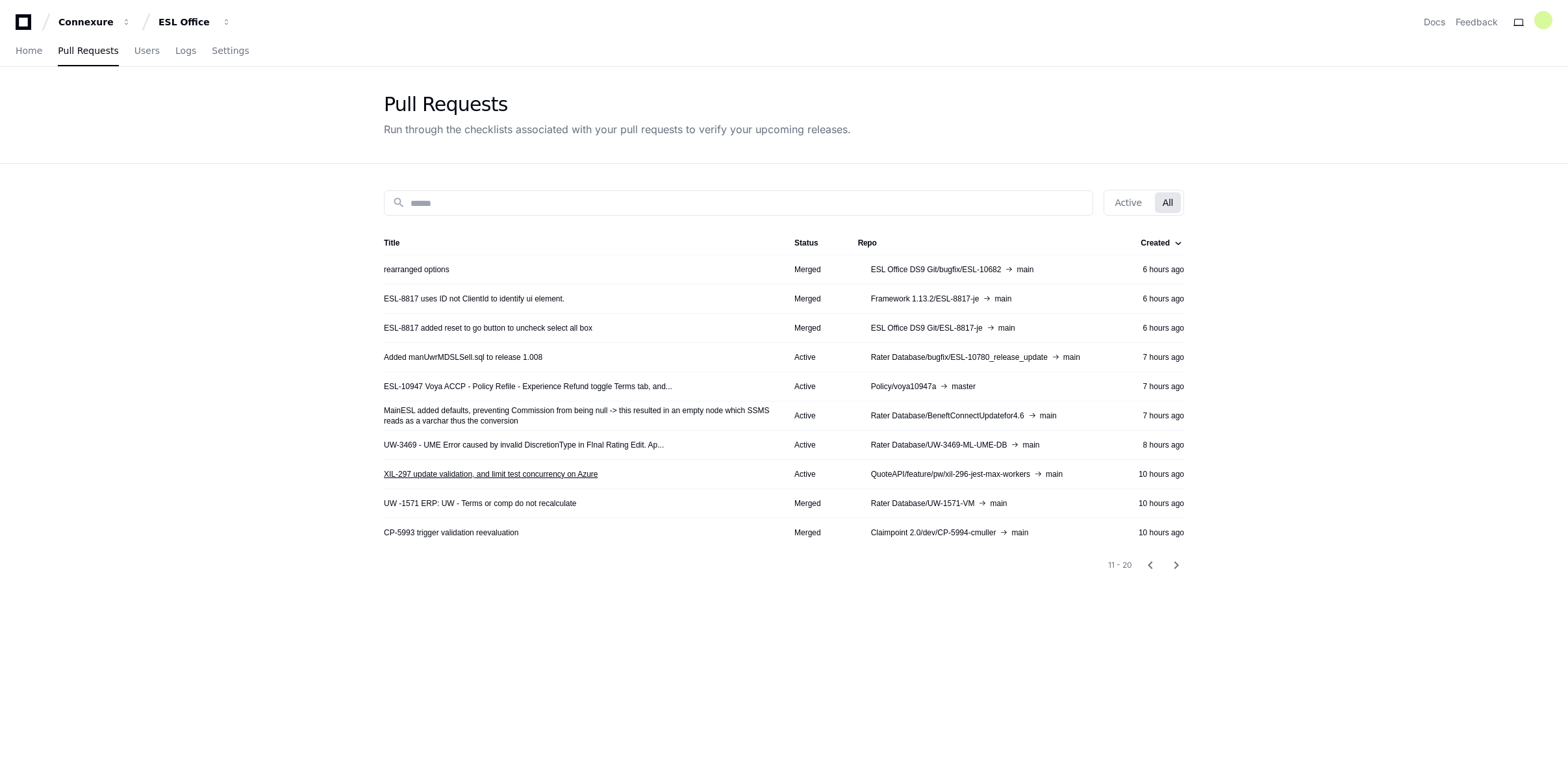
click at [565, 469] on link "XIL-297 update validation, and limit test concurrency on Azure" at bounding box center [491, 474] width 214 height 10
click at [1183, 566] on mat-icon "chevron_right" at bounding box center [1176, 564] width 15 height 15
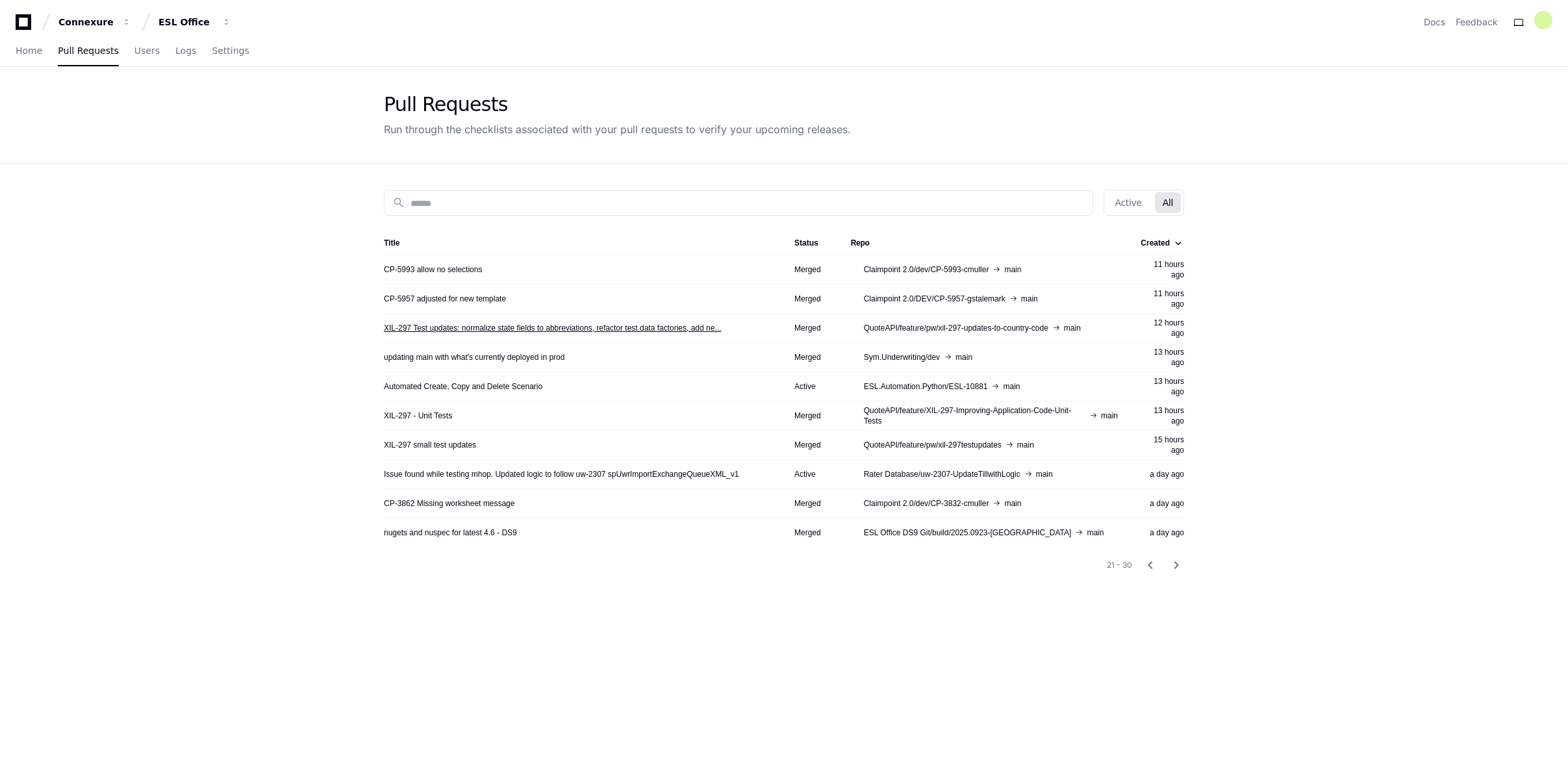
click at [565, 326] on link "XIL-297 Test updates: normalize state fields to abbreviations, refactor test da…" at bounding box center [552, 328] width 337 height 10
click at [1177, 567] on mat-icon "chevron_right" at bounding box center [1176, 564] width 15 height 15
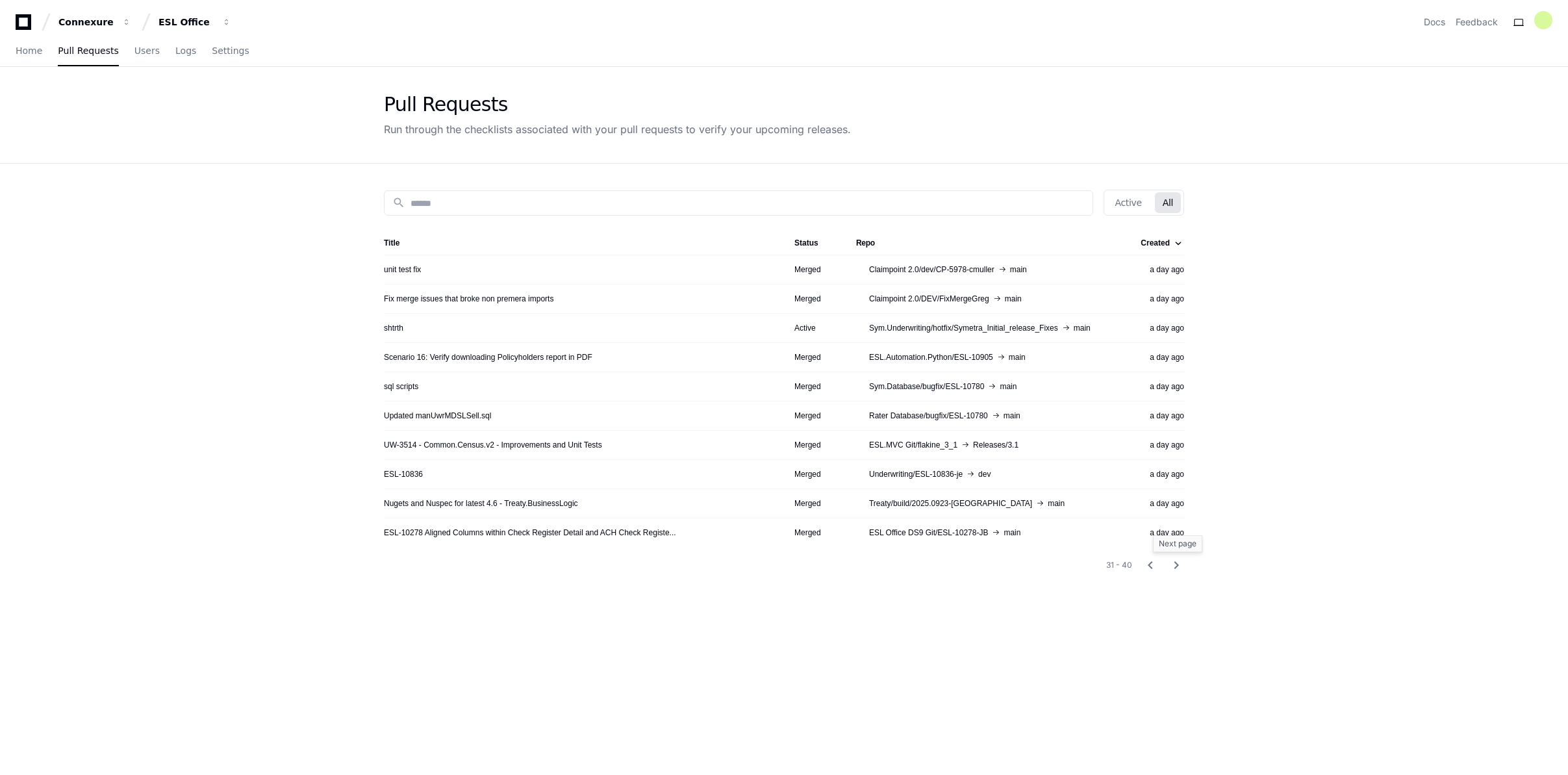
click at [1178, 567] on mat-icon "chevron_right" at bounding box center [1176, 564] width 15 height 15
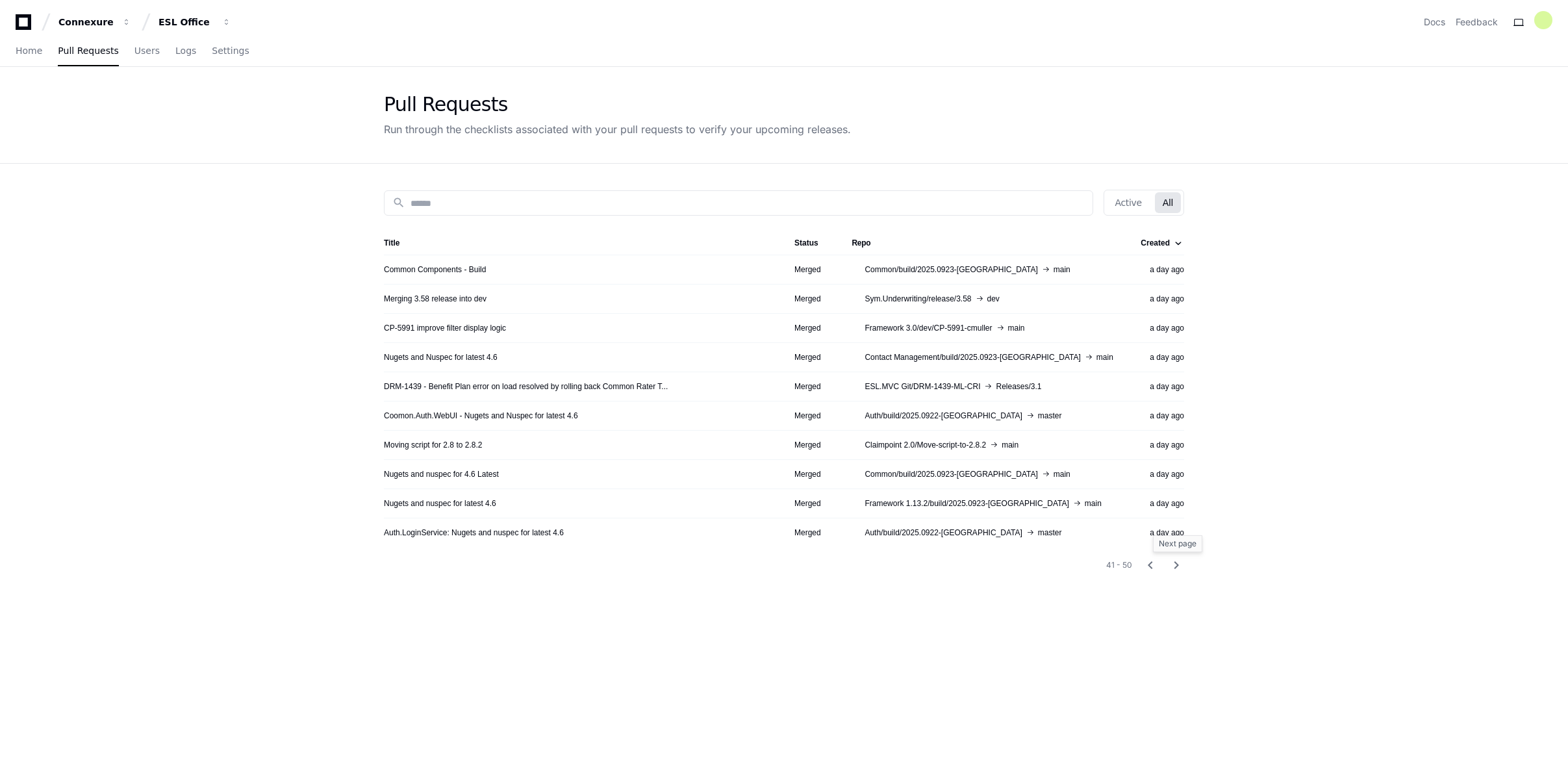
click at [1179, 560] on mat-icon "chevron_right" at bounding box center [1176, 564] width 15 height 15
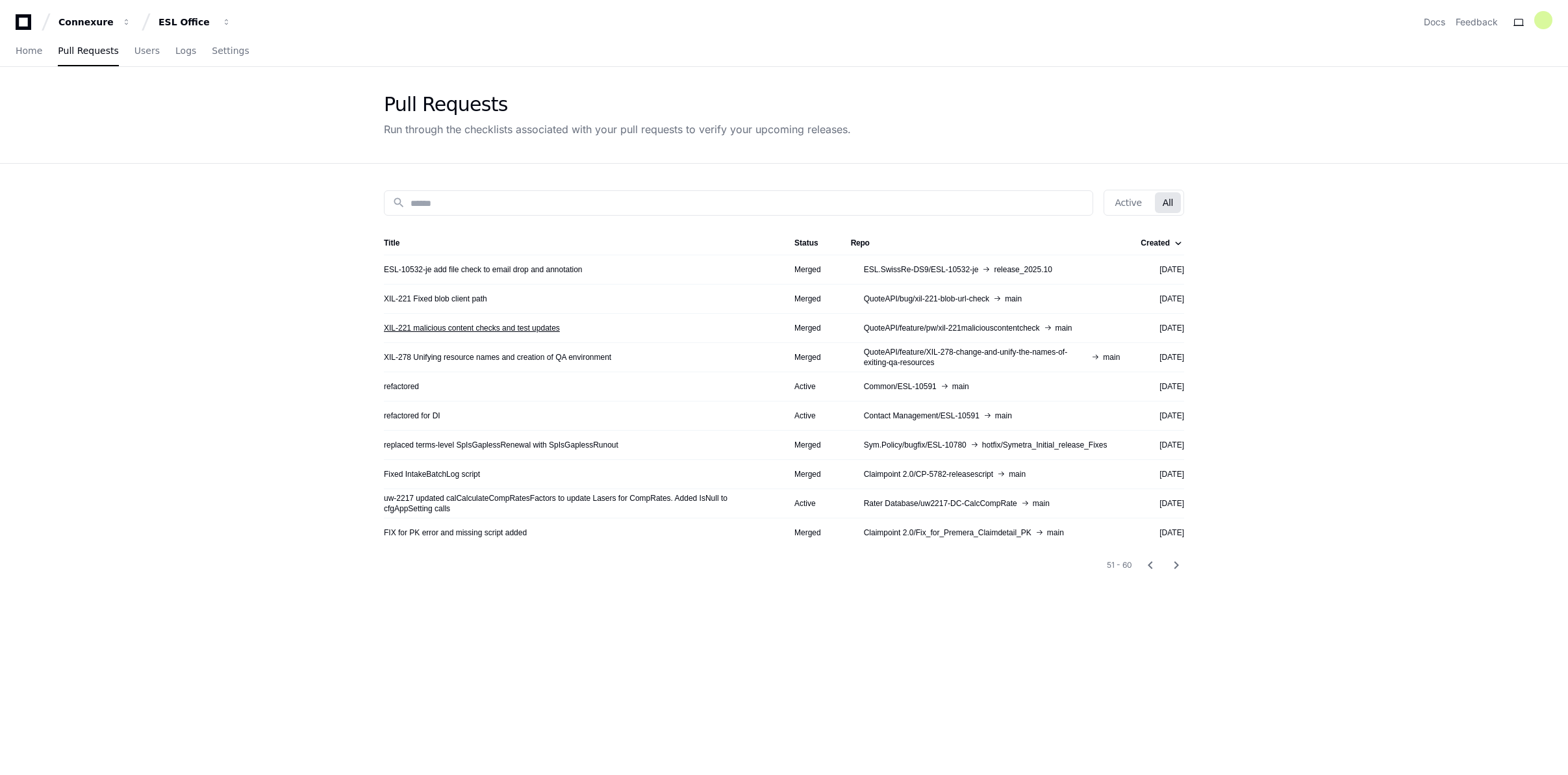
click at [466, 323] on link "XIL-221 malicious content checks and test updates" at bounding box center [472, 328] width 176 height 10
click at [1180, 566] on mat-icon "chevron_right" at bounding box center [1176, 564] width 15 height 15
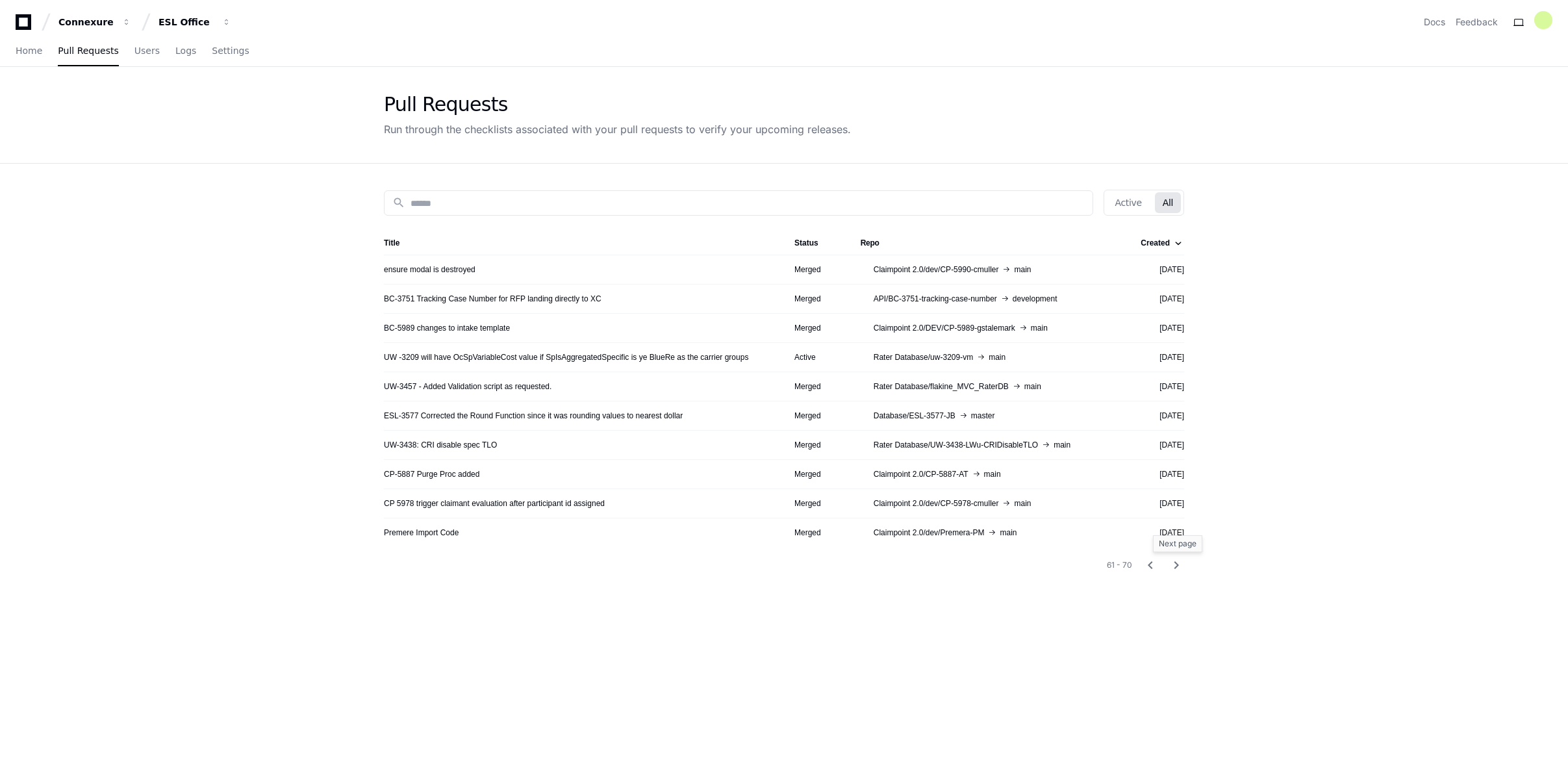
click at [1179, 561] on mat-icon "chevron_right" at bounding box center [1176, 564] width 15 height 15
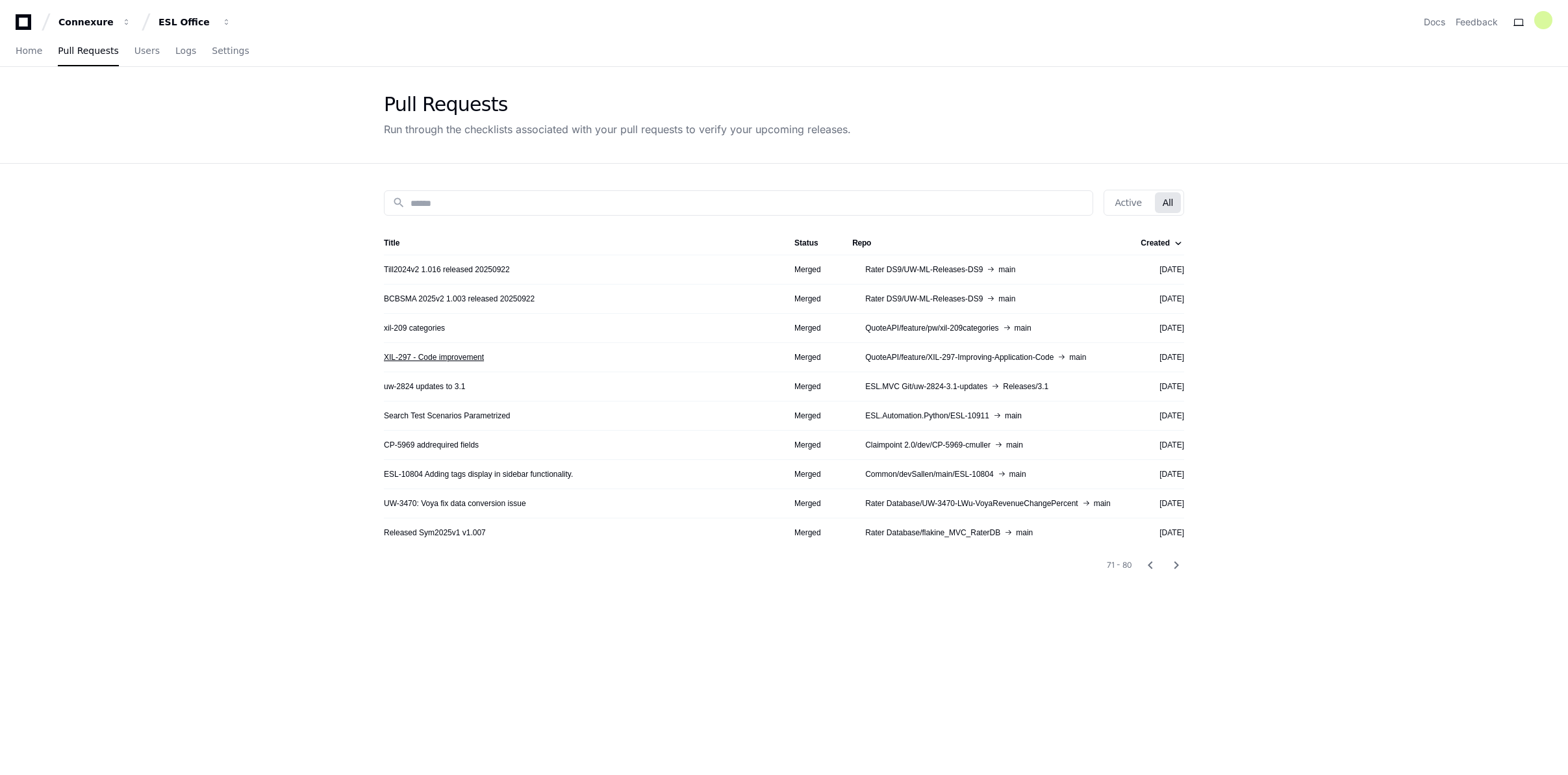
click at [451, 356] on link "XIL-297 - Code improvement" at bounding box center [434, 357] width 100 height 10
click at [427, 326] on link "xil-209 categories" at bounding box center [415, 328] width 61 height 10
click at [1175, 560] on mat-icon "chevron_right" at bounding box center [1176, 564] width 15 height 15
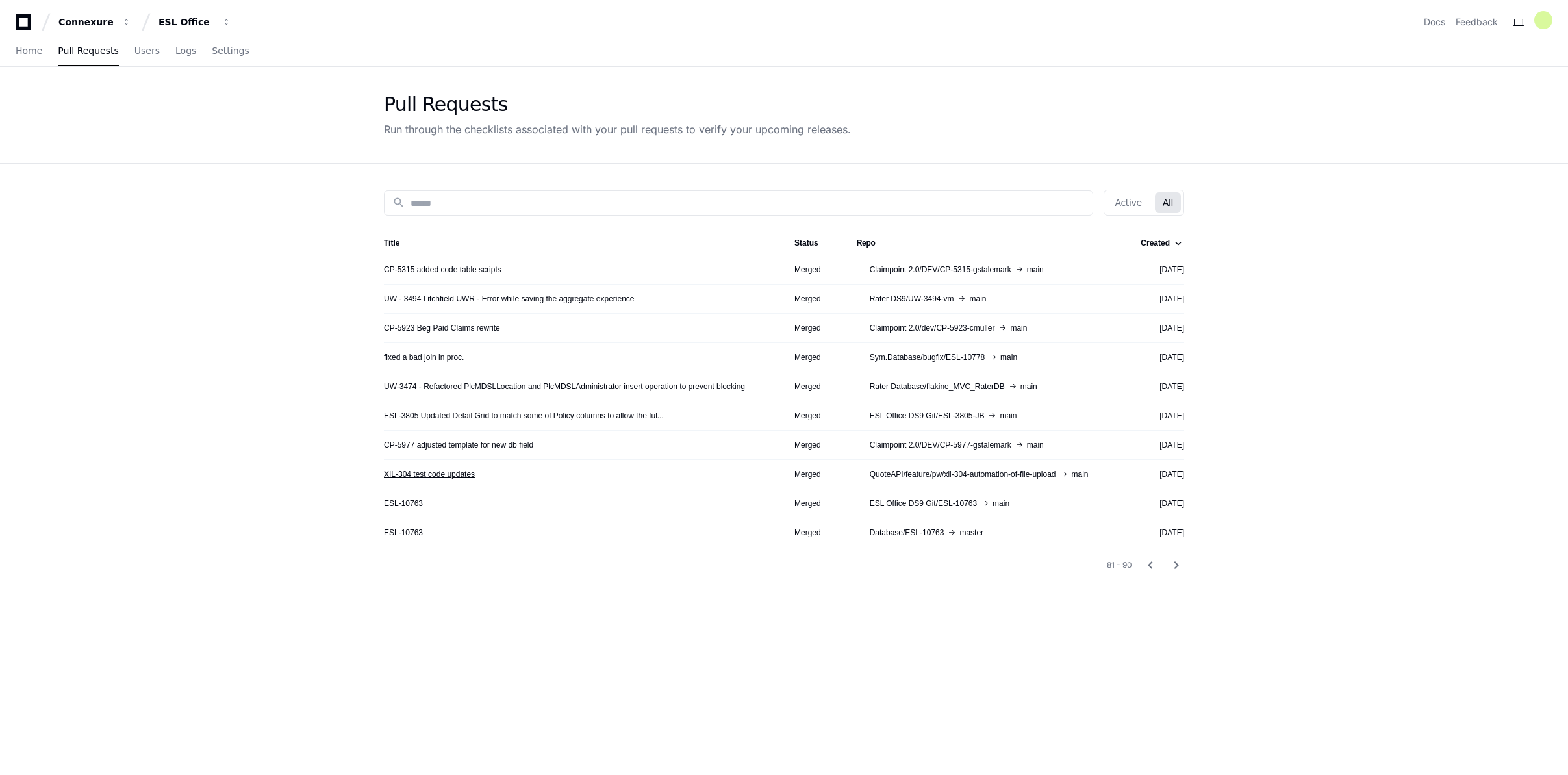
click at [455, 471] on link "XIL-304 test code updates" at bounding box center [429, 474] width 91 height 10
click at [1175, 565] on mat-icon "chevron_right" at bounding box center [1176, 564] width 15 height 15
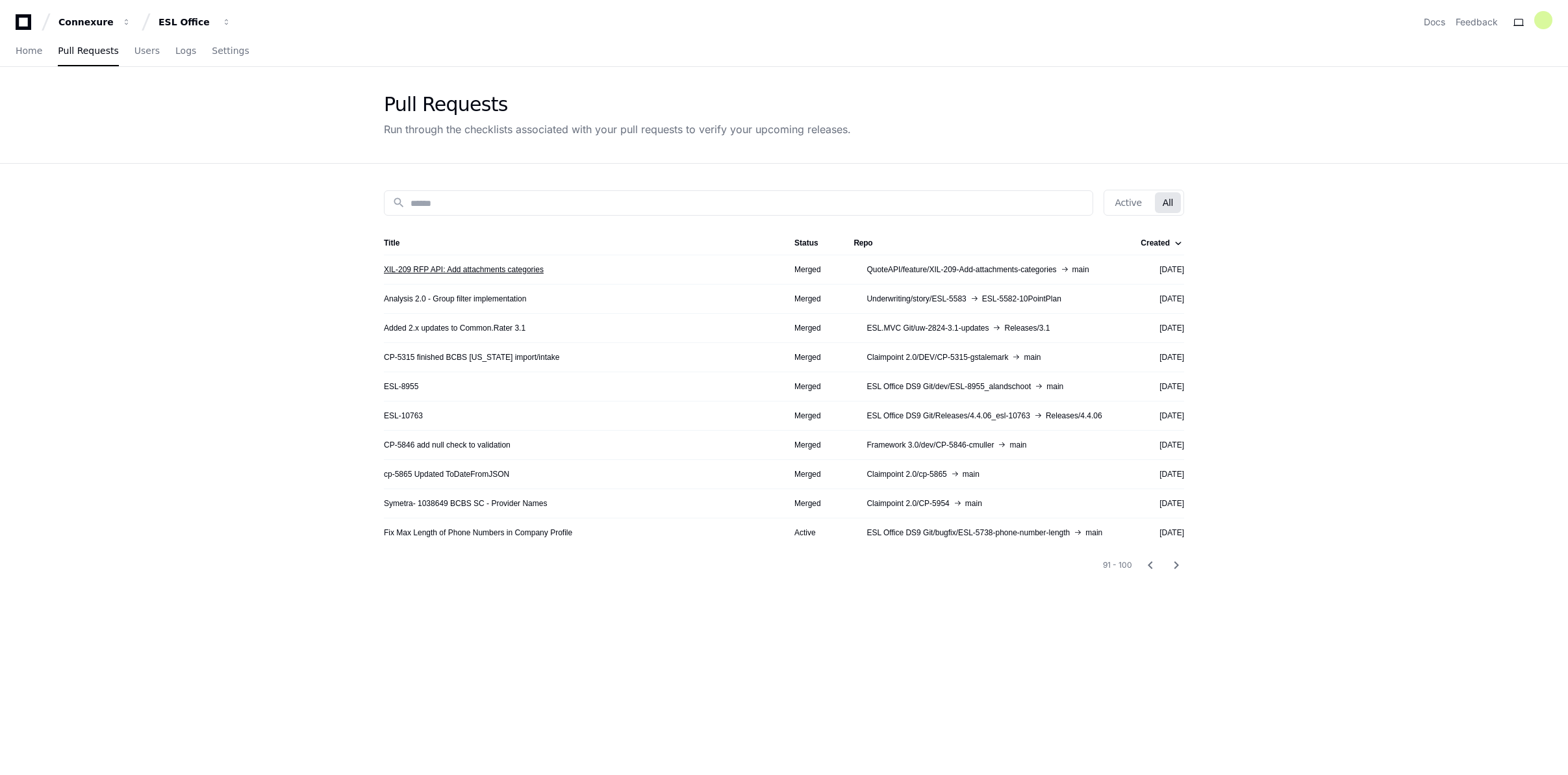
click at [434, 267] on link "XIL-209 RFP API: Add attachments categories" at bounding box center [463, 270] width 160 height 10
click at [482, 215] on div "search Active All Title Status Repo Created XIL-209 RFP API: Add attachments ca…" at bounding box center [784, 551] width 831 height 775
click at [501, 201] on input at bounding box center [747, 203] width 674 height 13
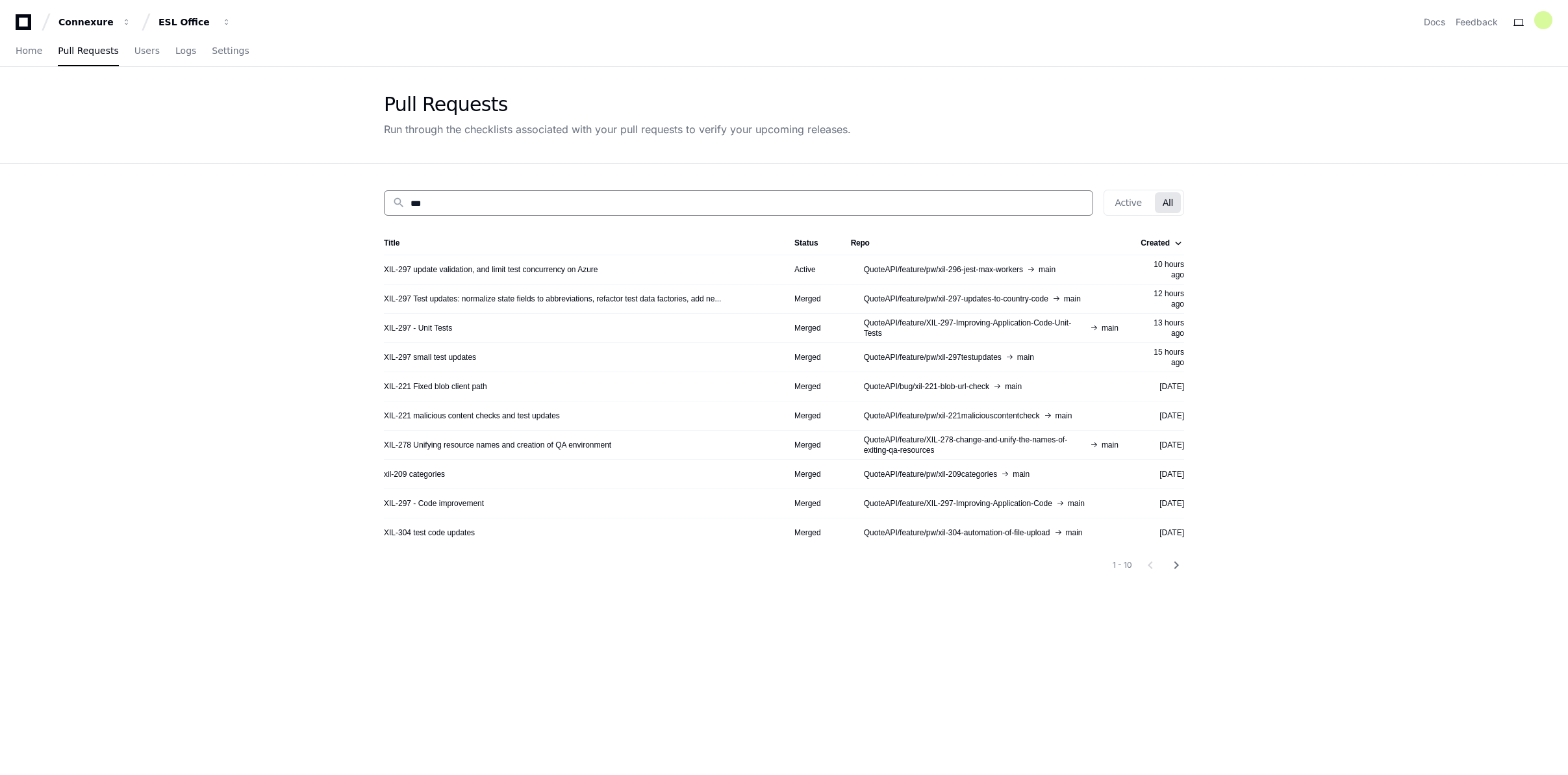
click at [1072, 635] on div "search *** Active All Title Status Repo Created XIL-297 update validation, and …" at bounding box center [784, 551] width 831 height 775
click at [877, 296] on span "QuoteAPI/feature/pw/xil-297-updates-to-country-code" at bounding box center [956, 299] width 184 height 10
copy span "QuoteAPI"
click at [458, 197] on input "***" at bounding box center [747, 203] width 674 height 13
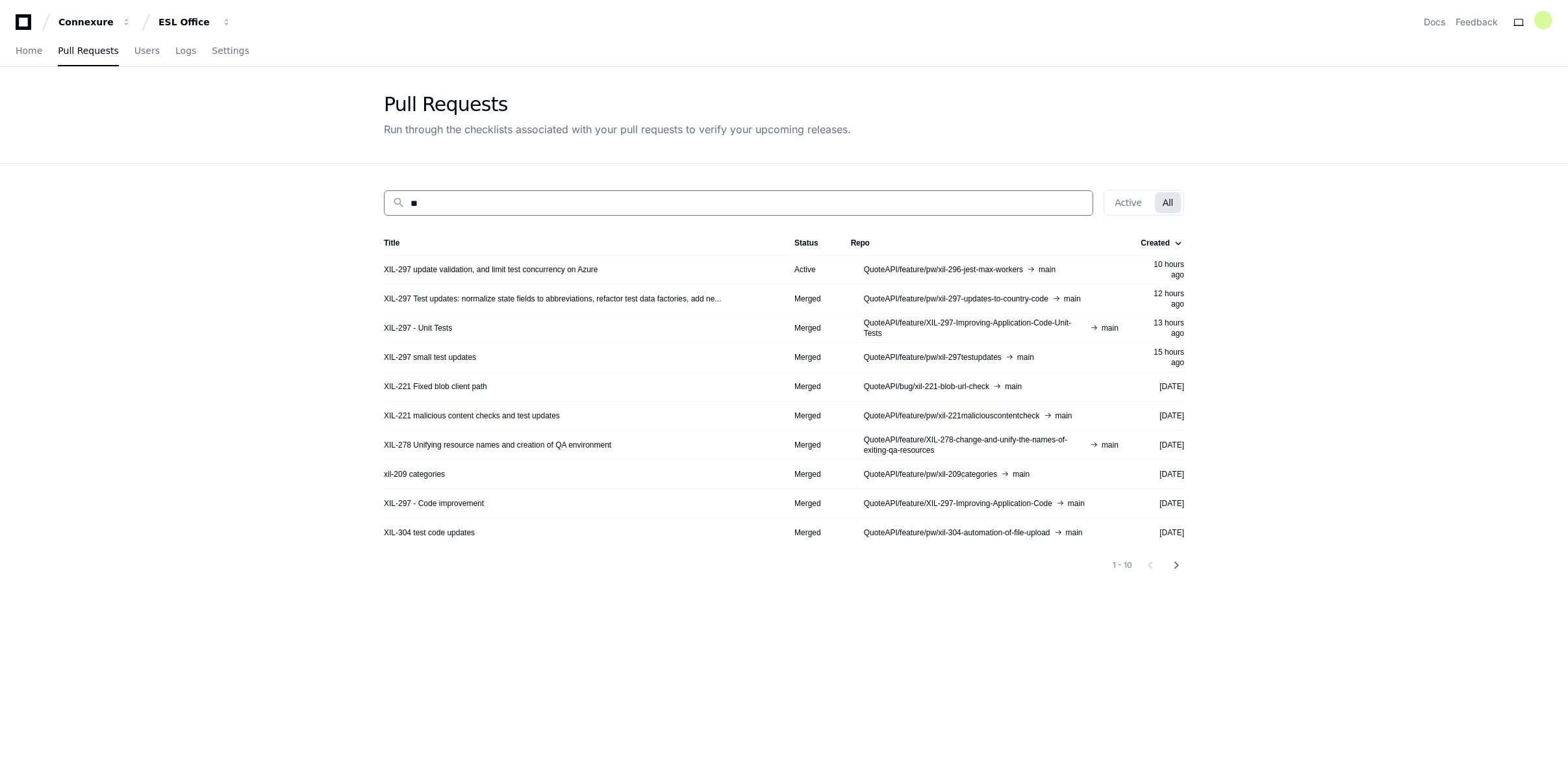
type input "*"
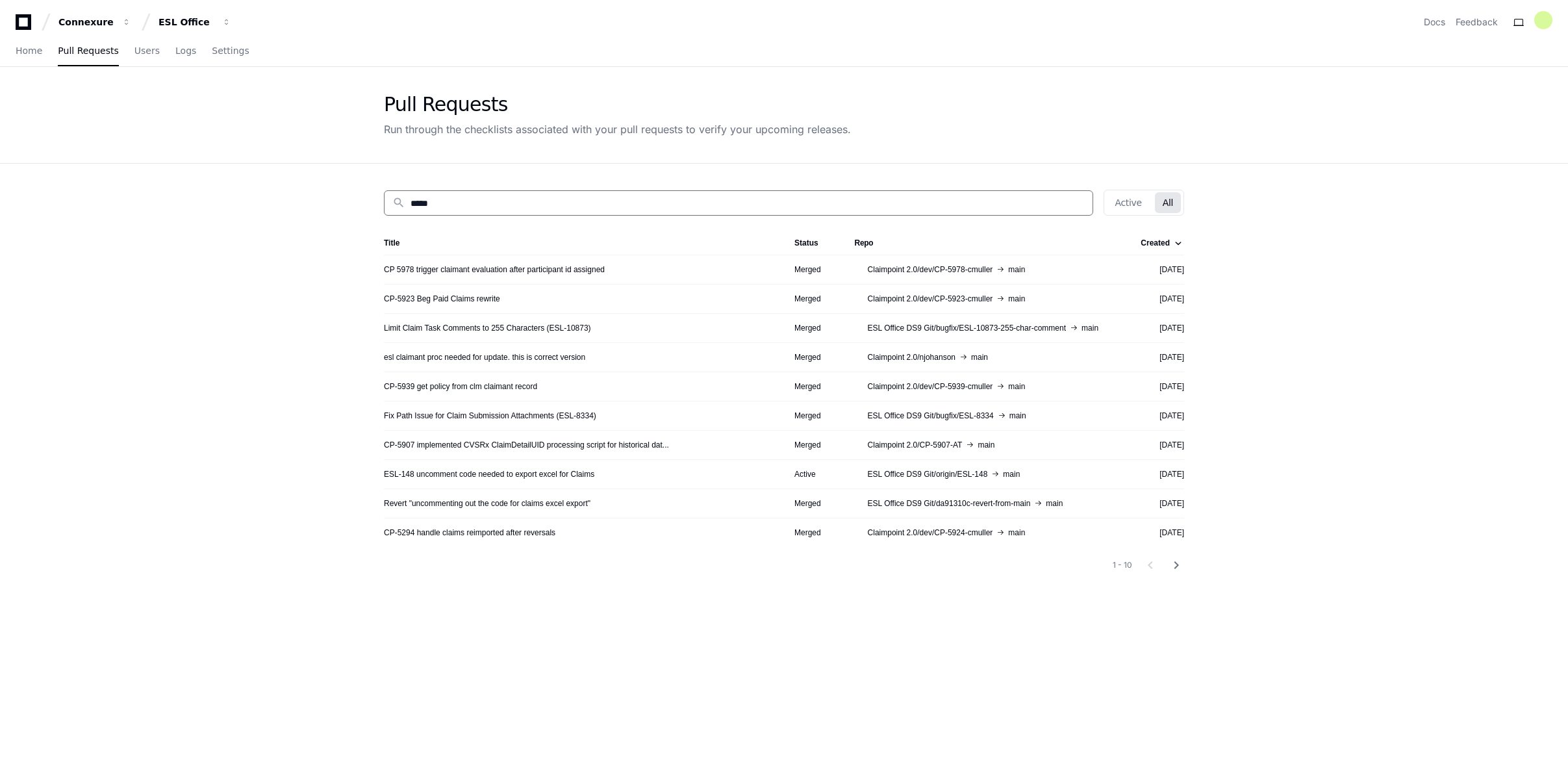
type input "*****"
click at [961, 266] on span "Claimpoint 2.0/dev/CP-5978-cmuller" at bounding box center [930, 270] width 125 height 10
click at [969, 267] on span "Claimpoint 2.0/dev/CP-5978-cmuller" at bounding box center [930, 270] width 125 height 10
click at [485, 267] on link "CP 5978 trigger claimant evaluation after participant id assigned" at bounding box center [494, 270] width 221 height 10
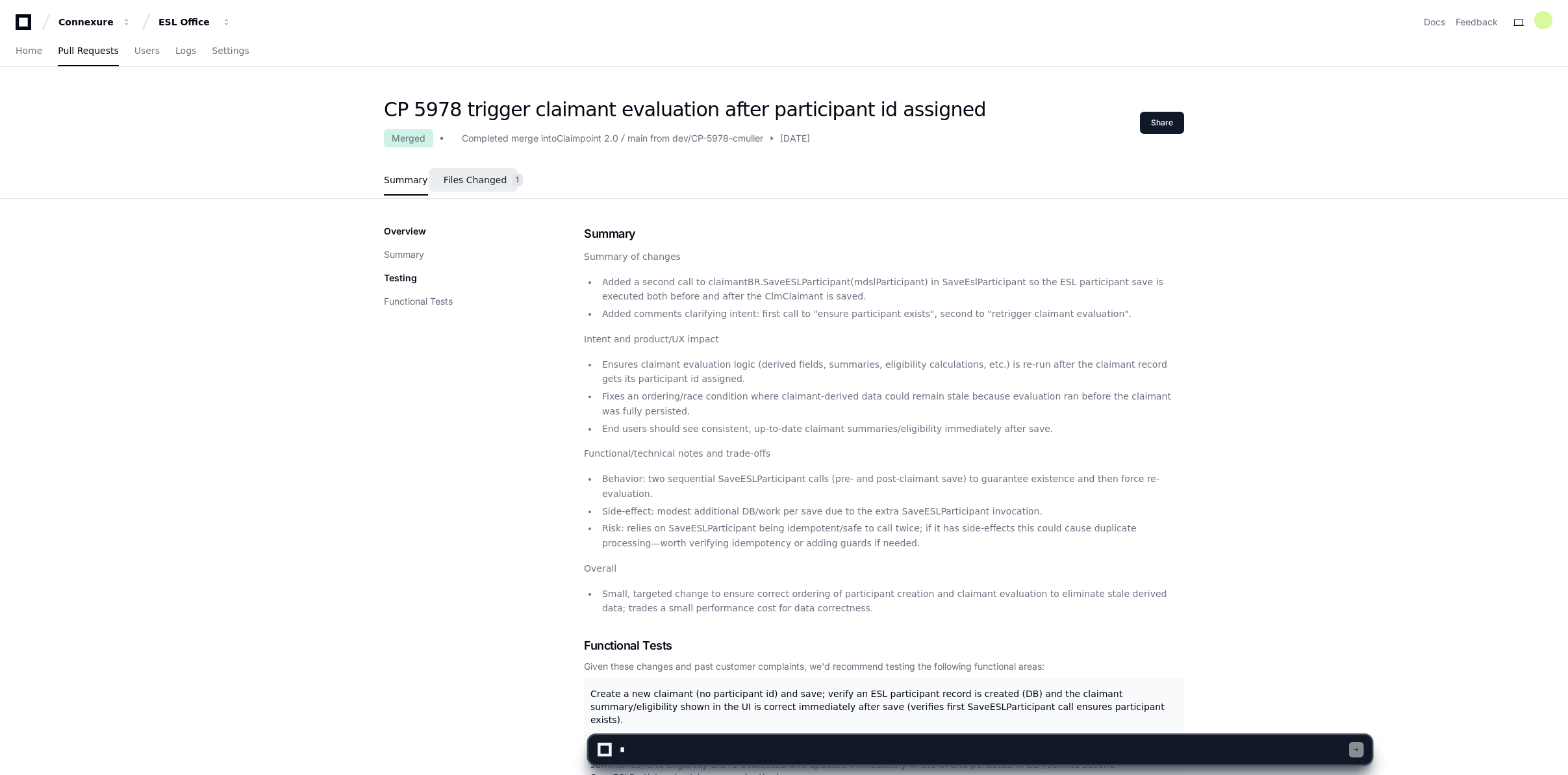
click at [482, 176] on span "Files Changed" at bounding box center [475, 180] width 63 height 8
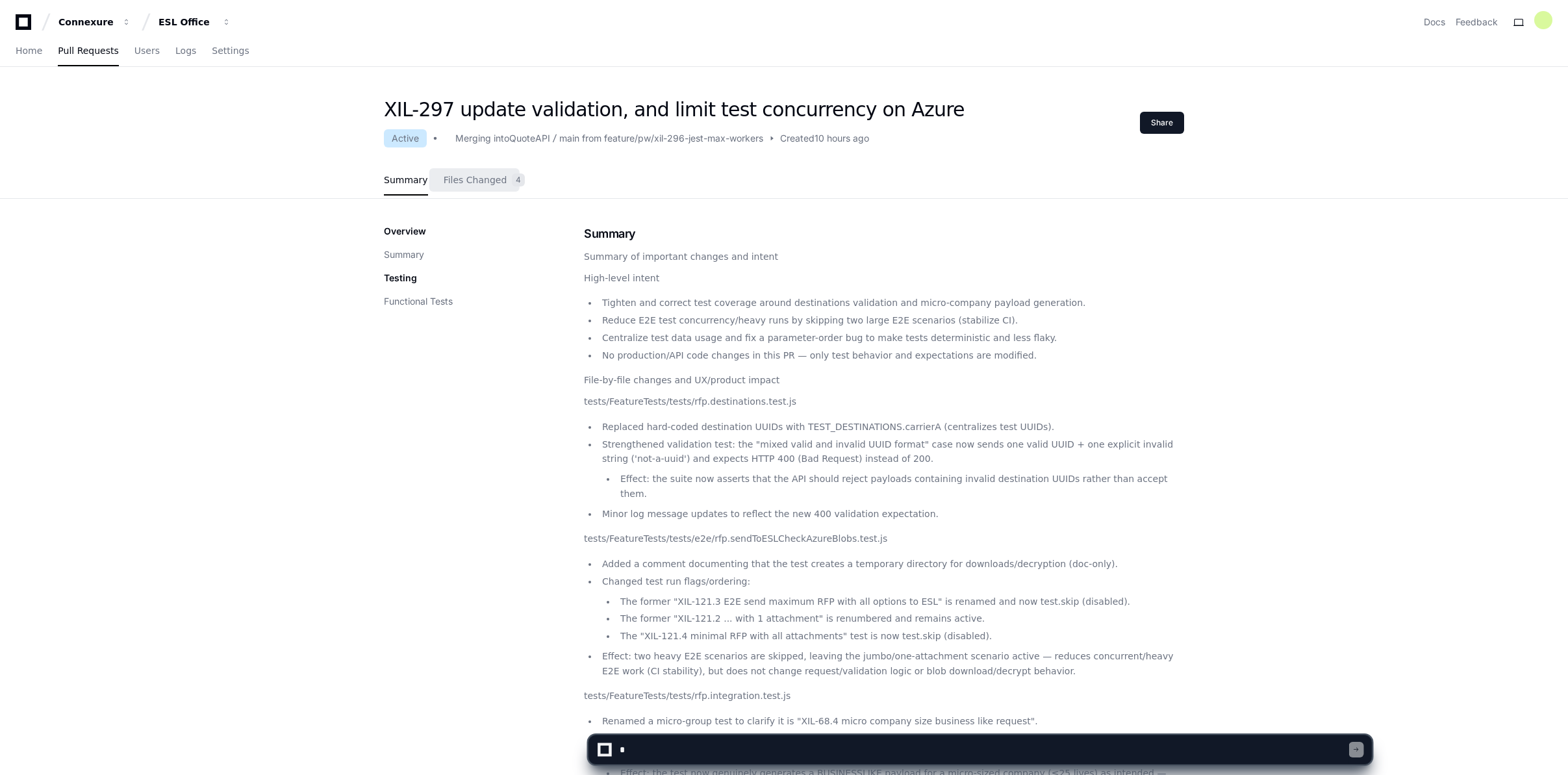
click at [781, 178] on div "Summary Files Changed 4" at bounding box center [784, 181] width 800 height 35
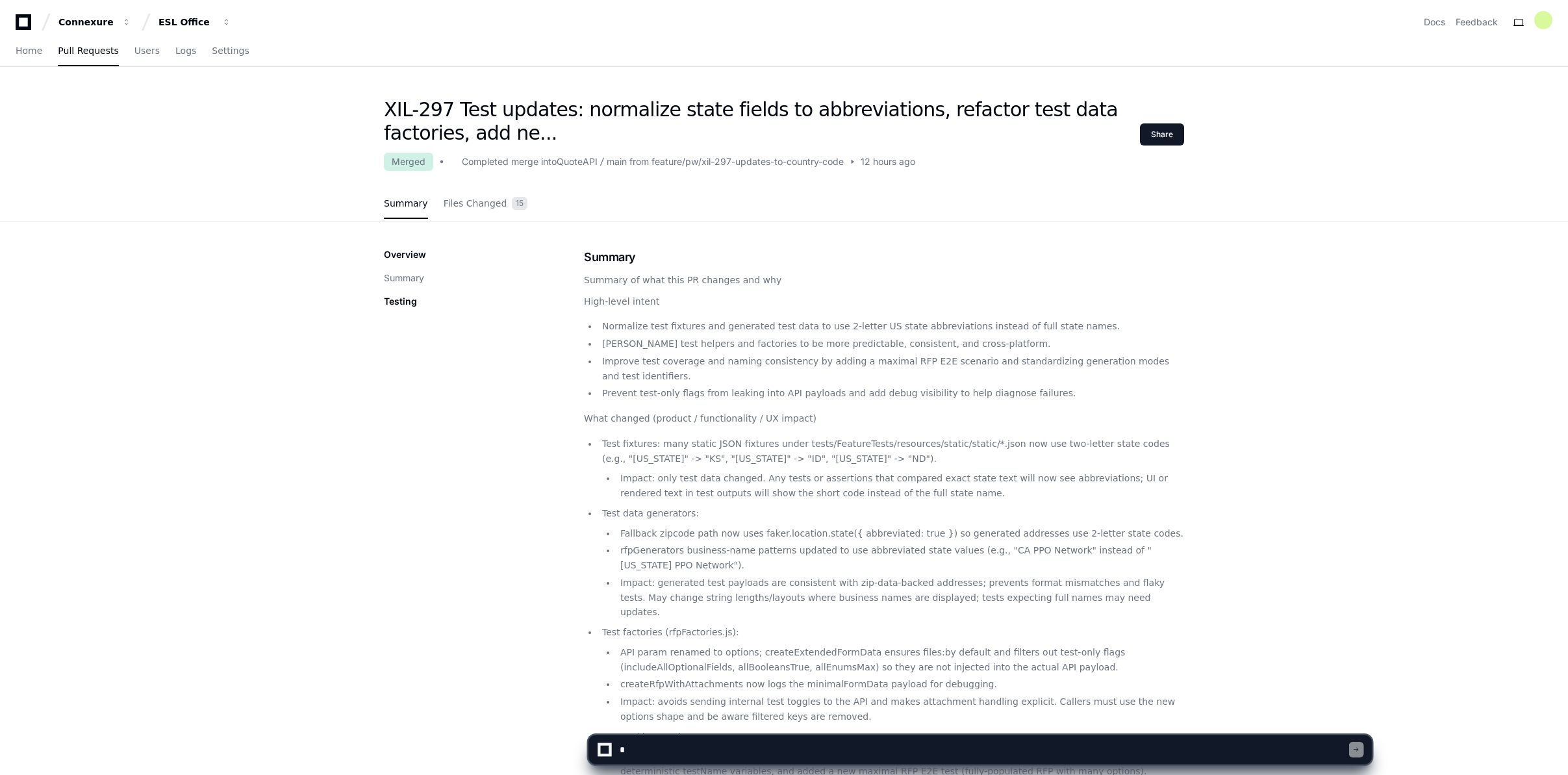
click at [569, 160] on div "QuoteAPI" at bounding box center [577, 162] width 41 height 13
click at [569, 161] on div "QuoteAPI" at bounding box center [577, 162] width 41 height 13
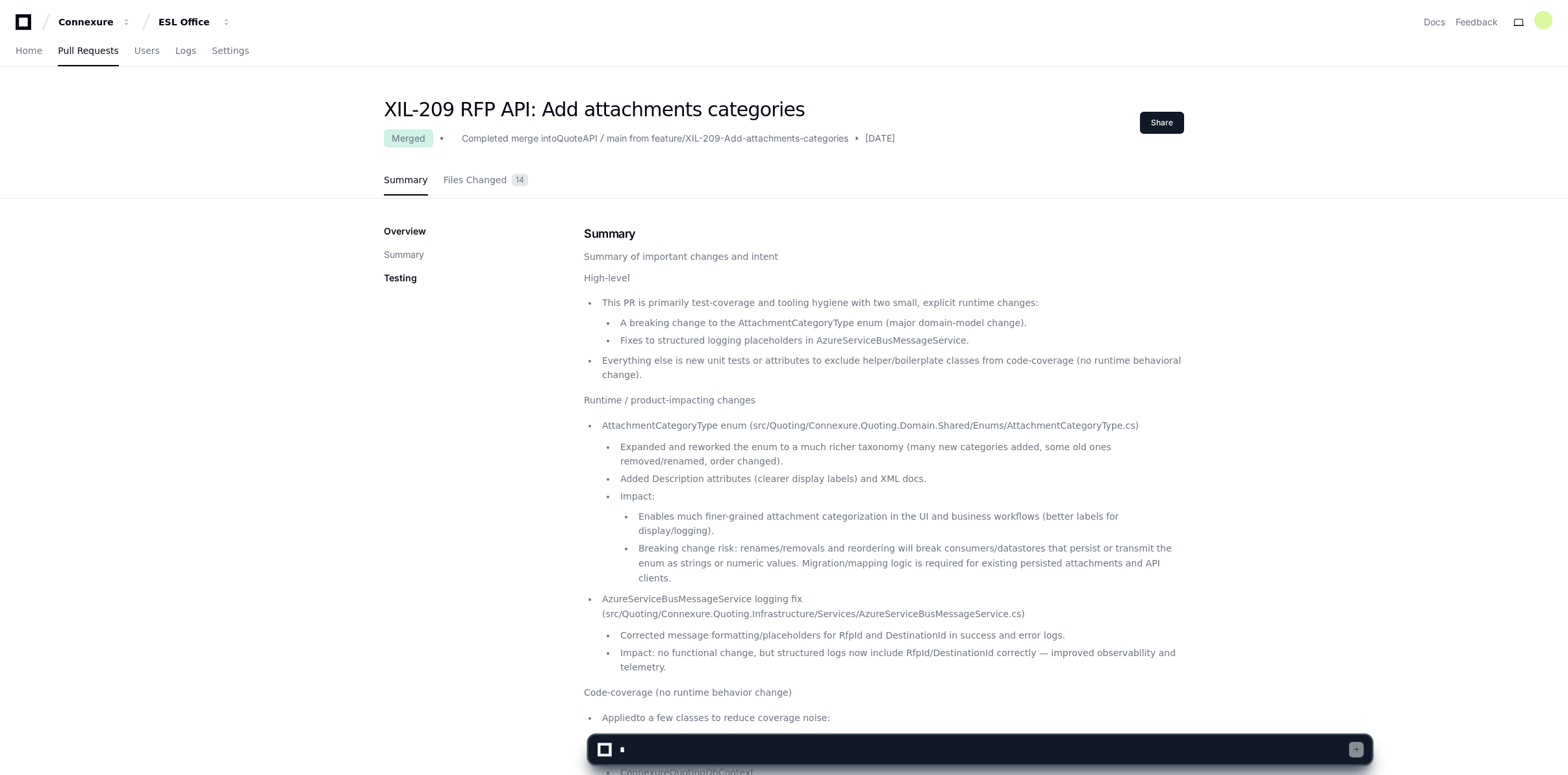
click at [1269, 316] on div "XIL-209 RFP API: Add attachments categories Merged Completed merge into QuoteAP…" at bounding box center [784, 640] width 1568 height 1084
click at [455, 138] on icon at bounding box center [455, 138] width 9 height 15
drag, startPoint x: 560, startPoint y: 137, endPoint x: 703, endPoint y: 137, distance: 143.0
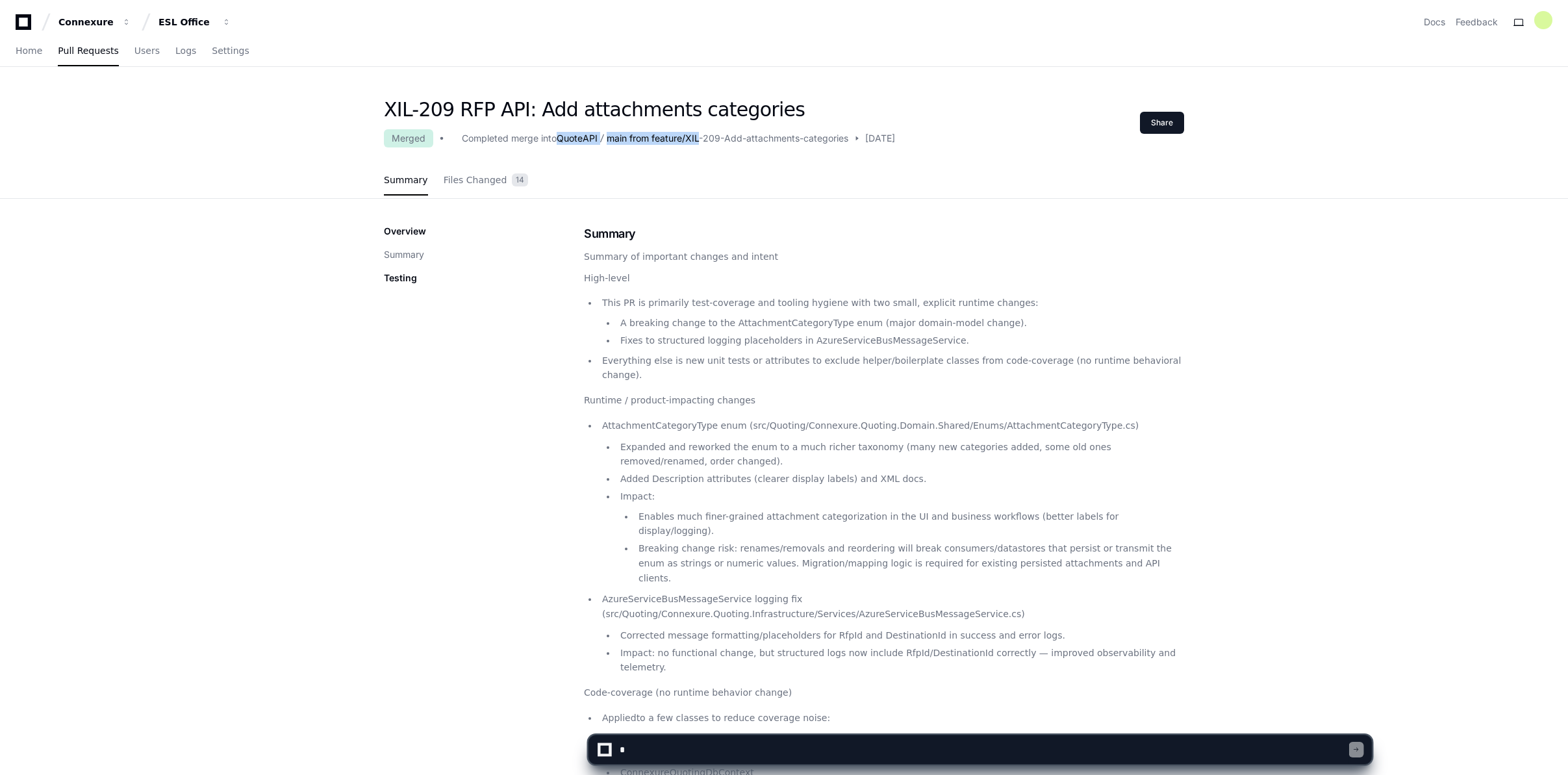
click at [703, 137] on div "Completed merge into QuoteAPI main from feature/XIL-209-Add-attachments-categor…" at bounding box center [641, 138] width 415 height 15
click at [734, 190] on div "Summary Files Changed 14" at bounding box center [784, 181] width 800 height 35
click at [466, 189] on link "Files Changed 14" at bounding box center [486, 181] width 85 height 35
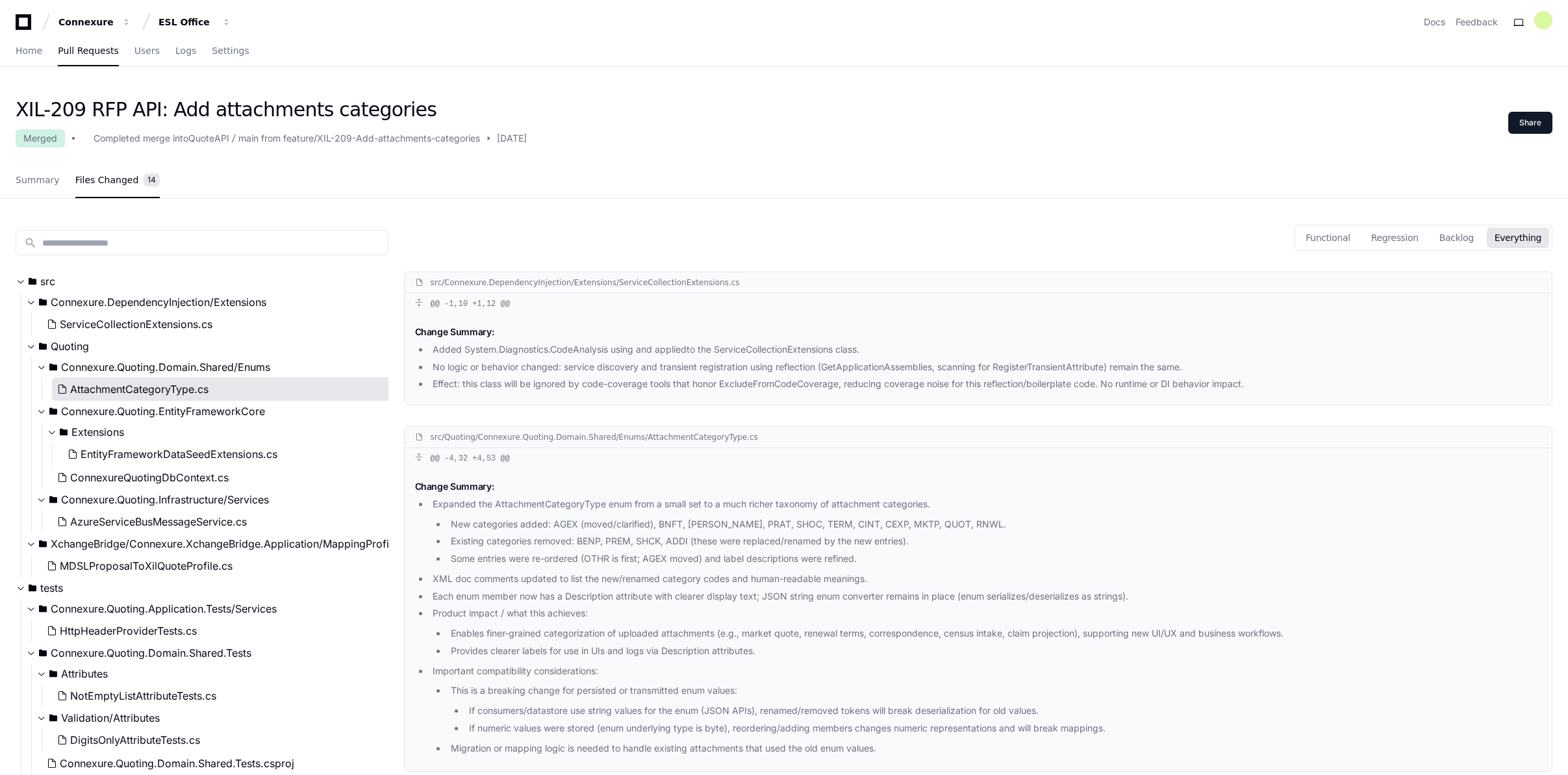
click at [207, 390] on span "AttachmentCategoryType.cs" at bounding box center [139, 388] width 138 height 15
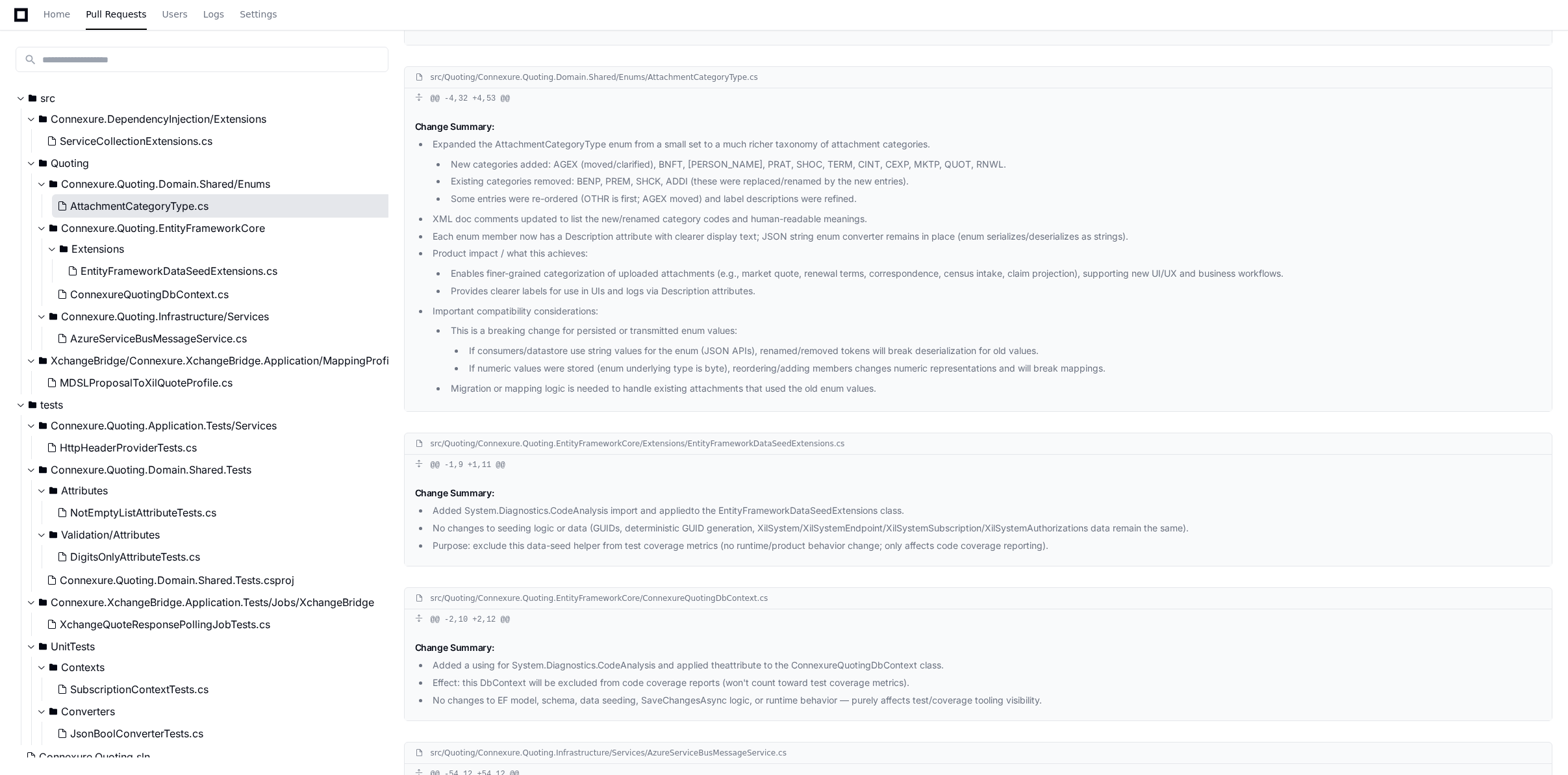
scroll to position [361, 0]
click at [730, 436] on div "src/Quoting/Connexure.Quoting.EntityFrameworkCore/Extensions/EntityFrameworkDat…" at bounding box center [978, 442] width 1148 height 21
click at [724, 441] on div "src/Quoting/Connexure.Quoting.EntityFrameworkCore/Extensions/EntityFrameworkDat…" at bounding box center [638, 442] width 415 height 10
click at [724, 441] on div "src/Quoting/Connexure.Quoting.EntityFrameworkCore/Extensions/EntityFrameworkDat…" at bounding box center [638, 442] width 415 height 10
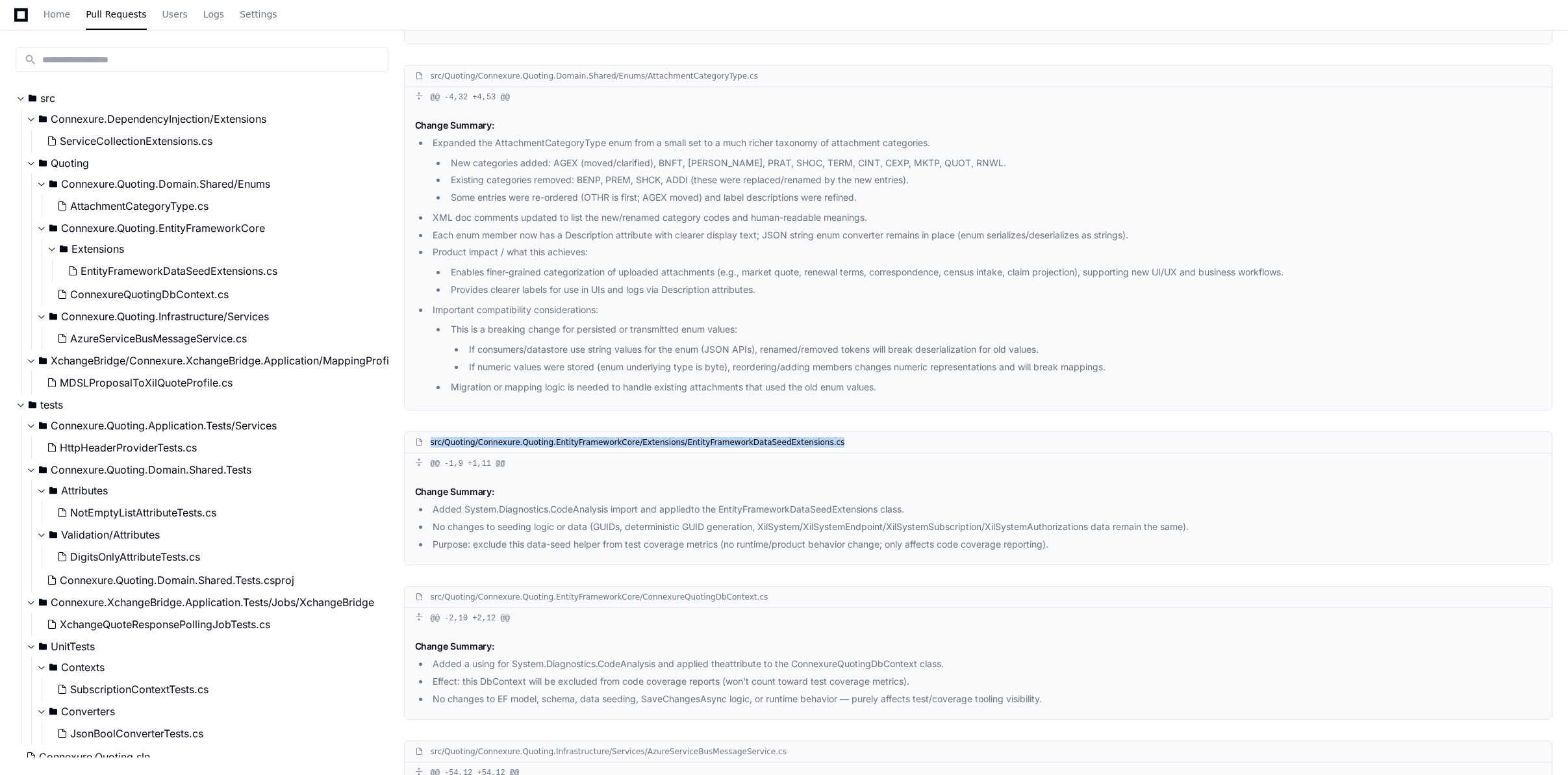
click at [724, 441] on div "src/Quoting/Connexure.Quoting.EntityFrameworkCore/Extensions/EntityFrameworkDat…" at bounding box center [638, 442] width 415 height 10
click at [228, 471] on span "Connexure.Quoting.Domain.Shared.Tests" at bounding box center [151, 469] width 200 height 15
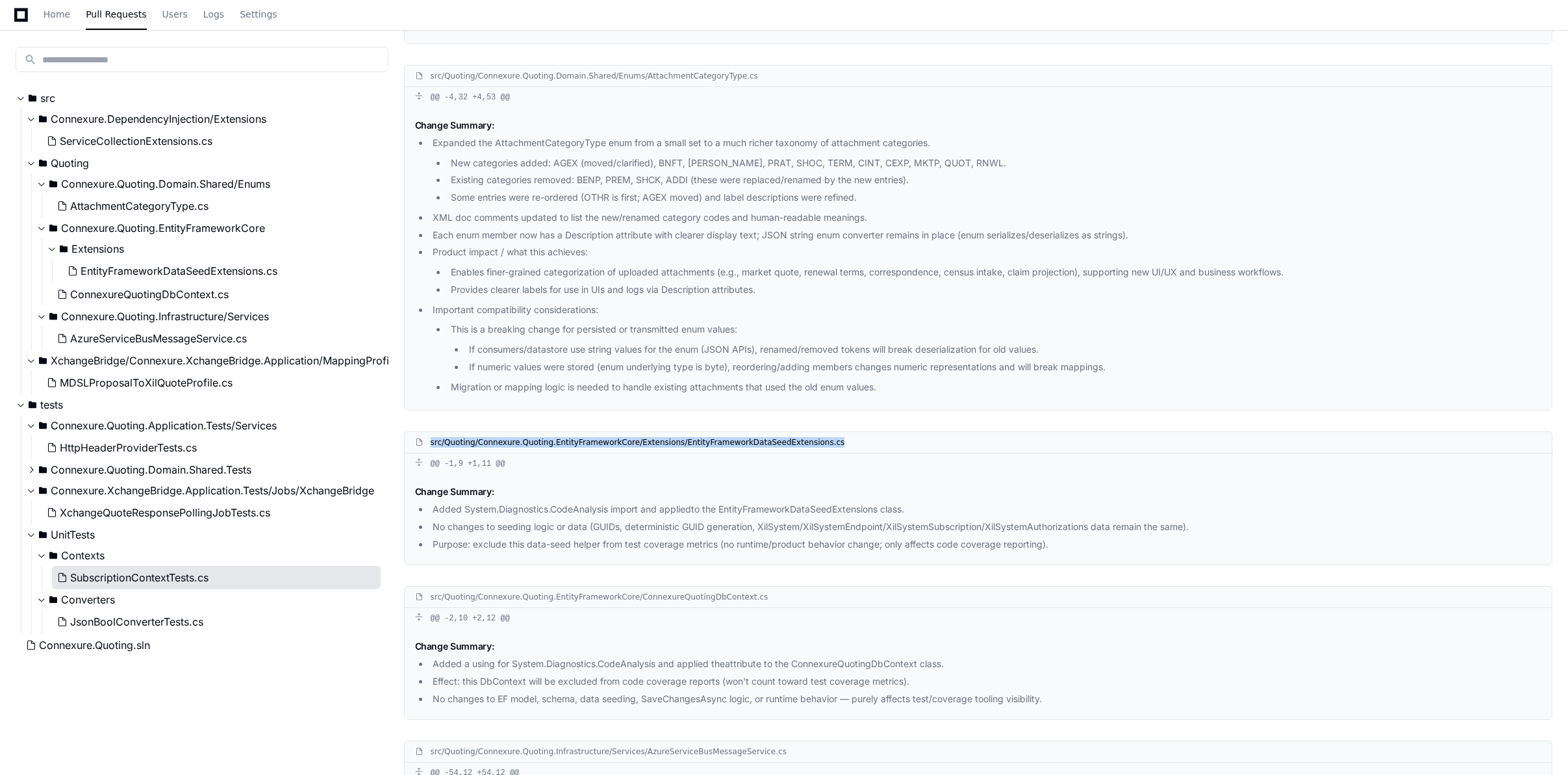
click at [118, 573] on span "SubscriptionContextTests.cs" at bounding box center [139, 577] width 138 height 15
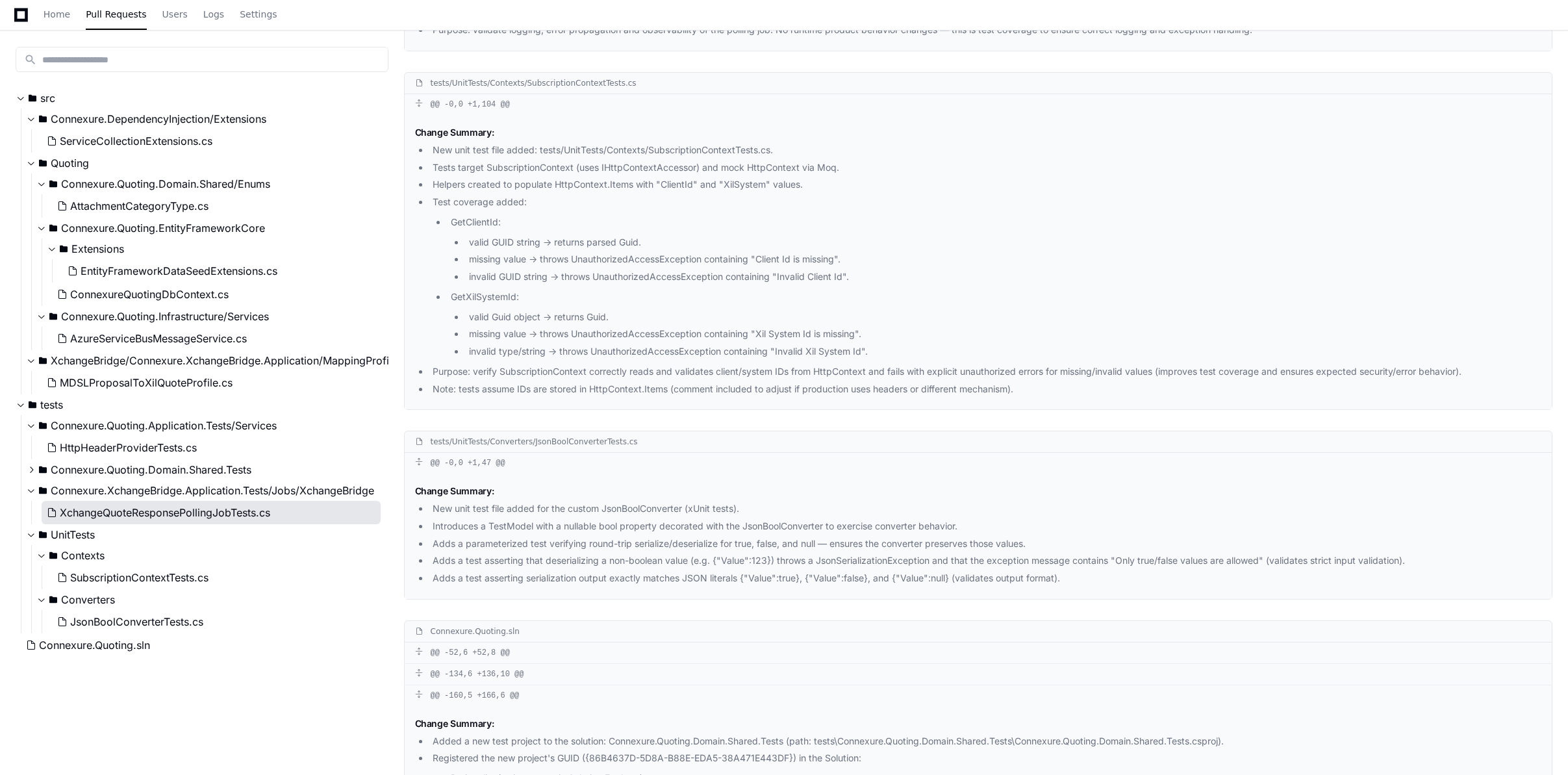
scroll to position [2823, 0]
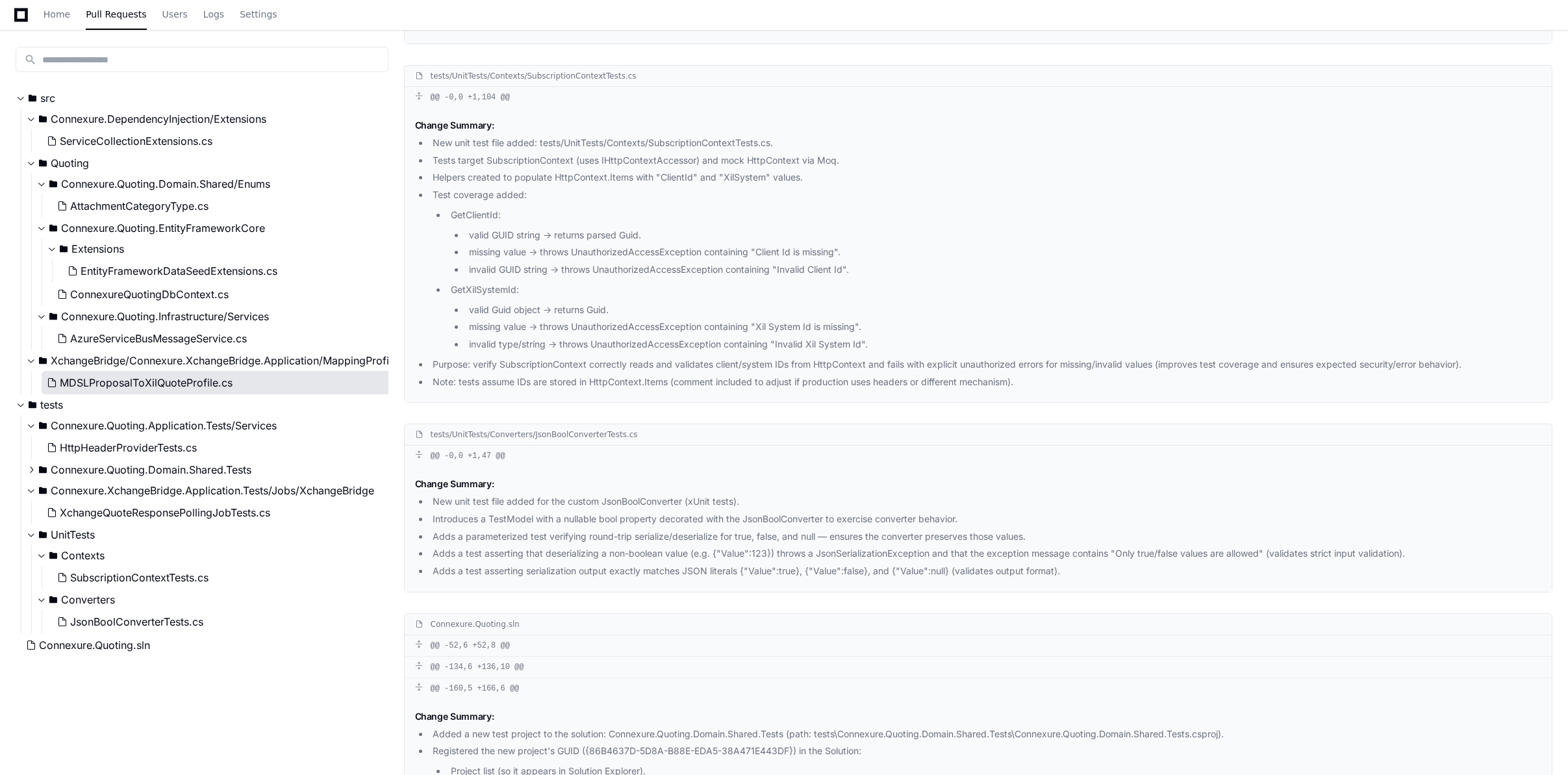
click at [141, 383] on span "MDSLProposalToXilQuoteProfile.cs" at bounding box center [146, 382] width 173 height 15
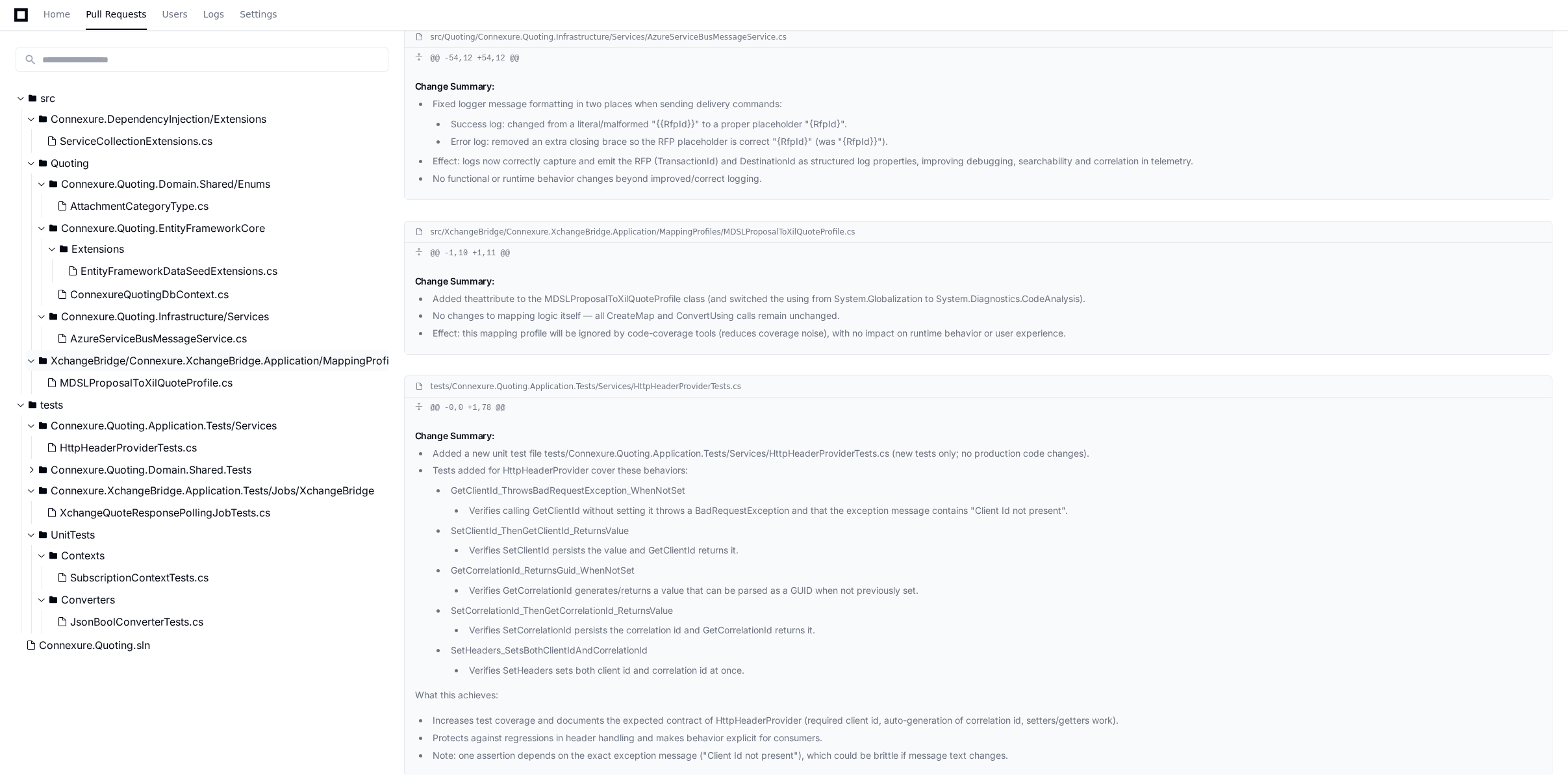
scroll to position [907, 0]
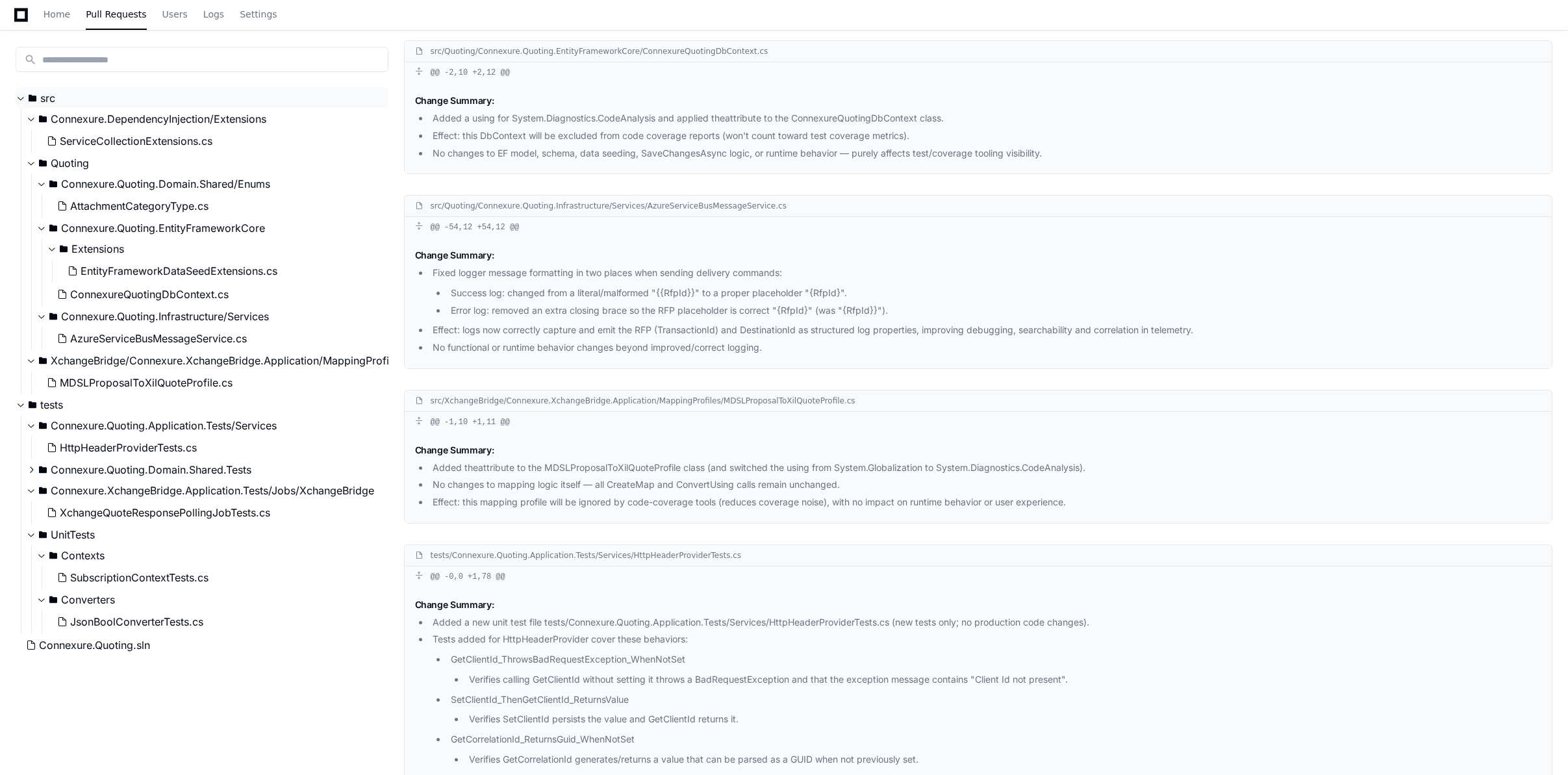
click at [42, 102] on span "src" at bounding box center [47, 98] width 15 height 15
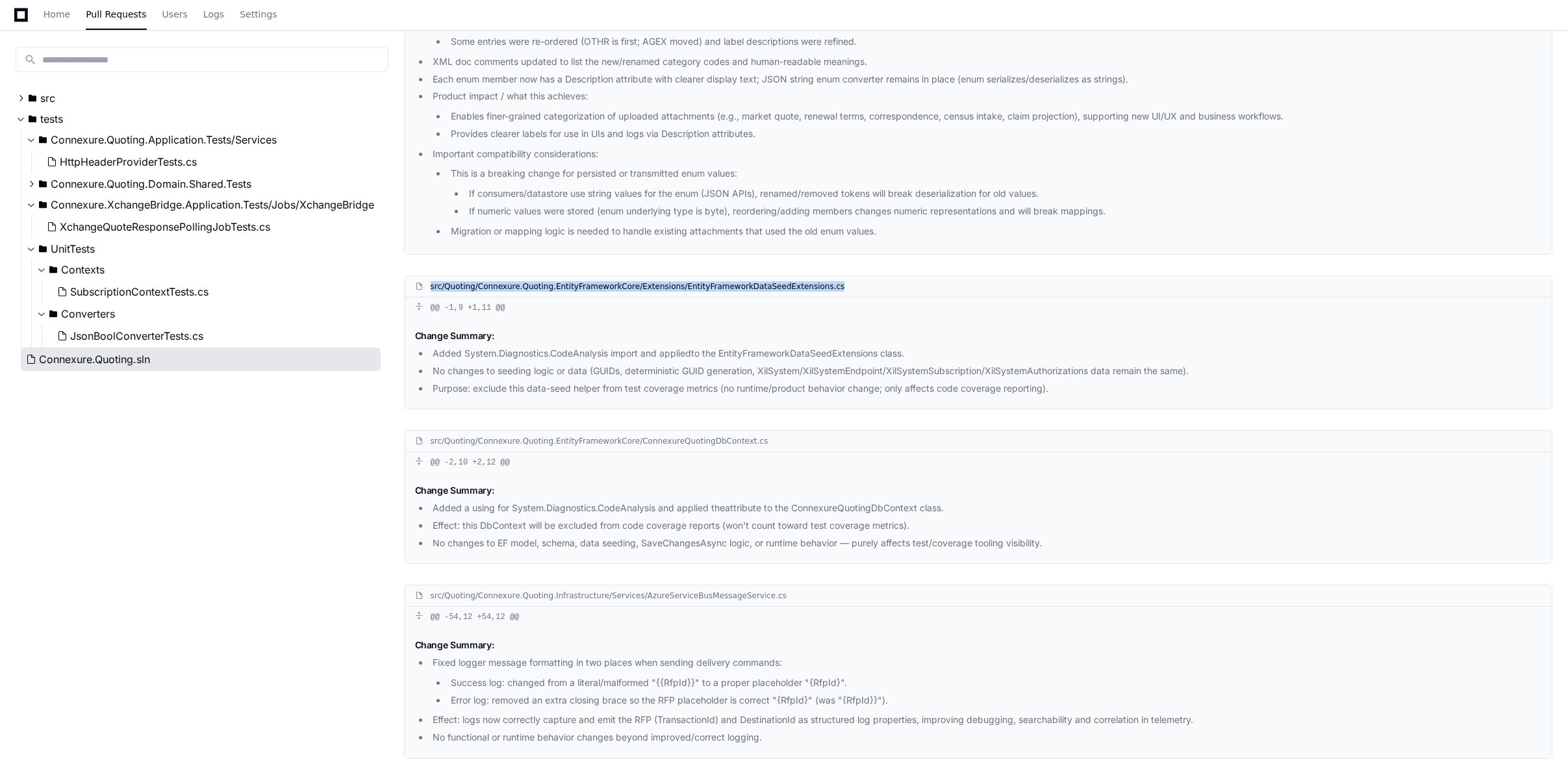
click at [117, 361] on span "Connexure.Quoting.sln" at bounding box center [94, 358] width 111 height 15
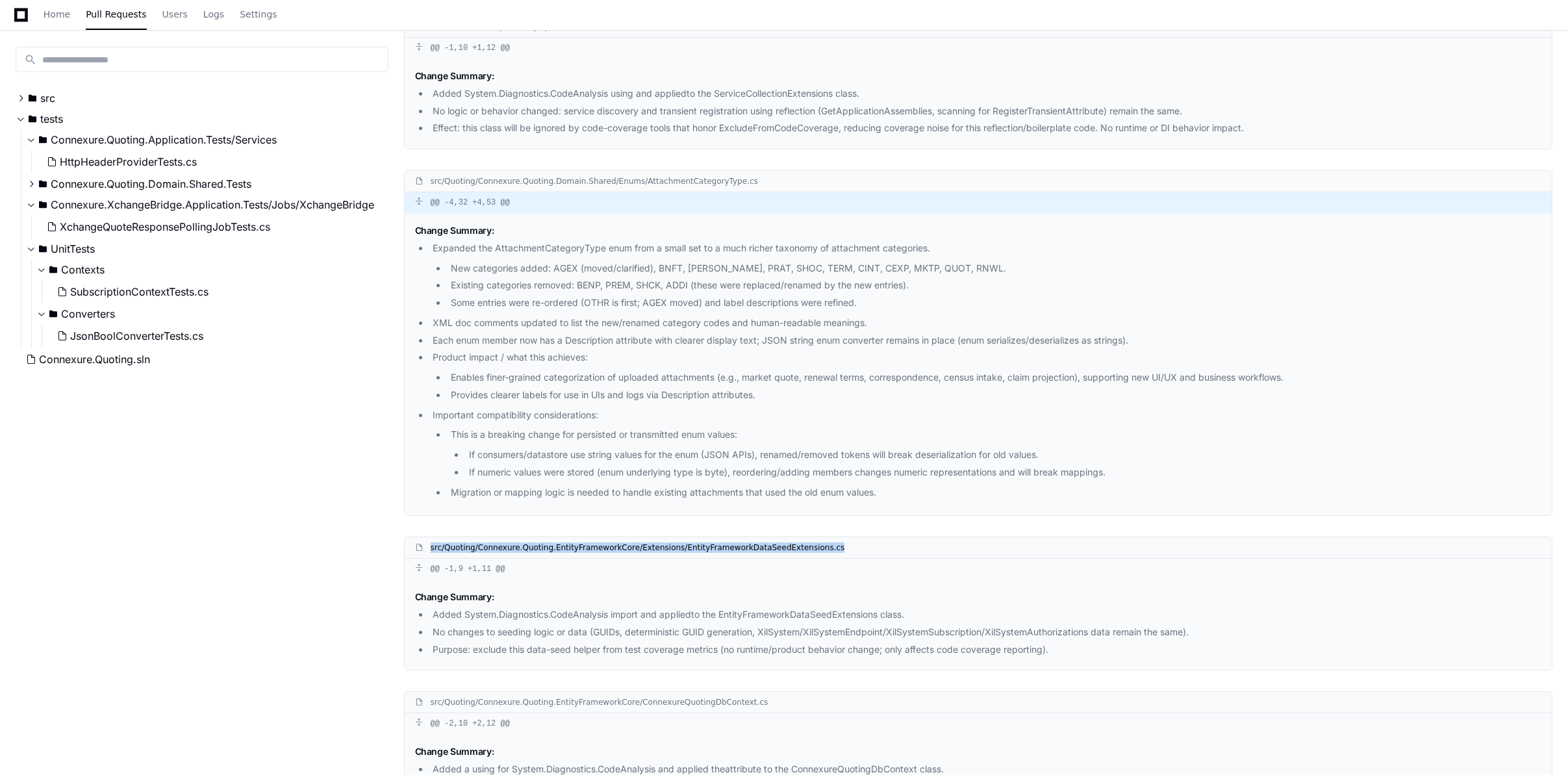
scroll to position [0, 0]
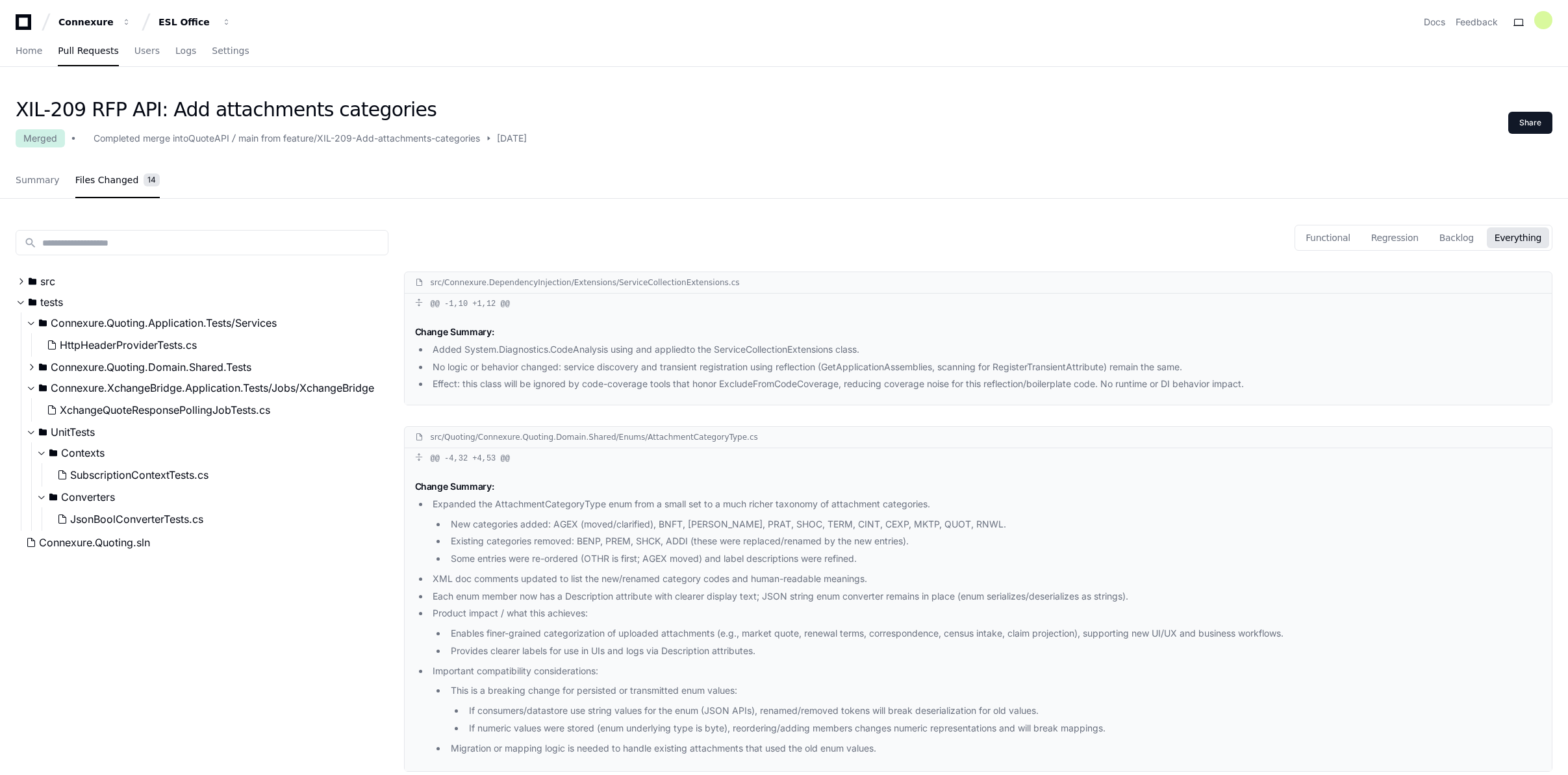
click at [357, 140] on div "main from feature/XIL-209-Add-attachments-categories" at bounding box center [359, 138] width 242 height 13
click at [262, 160] on div "XIL-209 RFP API: Add attachments categories Merged Completed merge into QuoteAP…" at bounding box center [784, 149] width 1568 height 101
drag, startPoint x: 103, startPoint y: 138, endPoint x: 196, endPoint y: 141, distance: 93.0
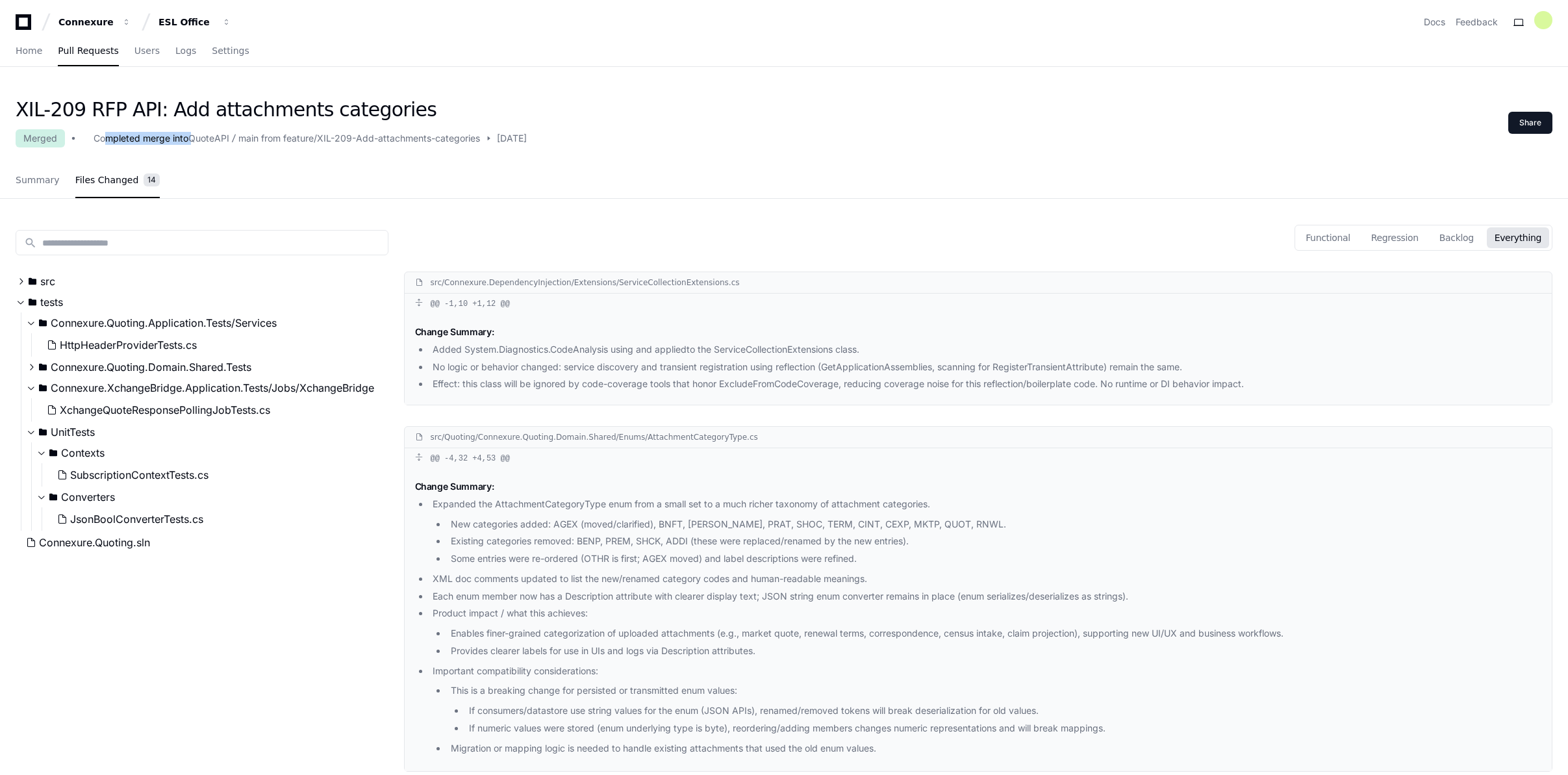
click at [194, 141] on div "Completed merge into QuoteAPI main from feature/XIL-209-Add-attachments-categor…" at bounding box center [273, 138] width 415 height 15
click at [340, 174] on div "Summary Files Changed 14" at bounding box center [783, 181] width 1537 height 35
click at [1022, 169] on div "Summary Files Changed 14" at bounding box center [783, 181] width 1537 height 35
